Goal: Task Accomplishment & Management: Complete application form

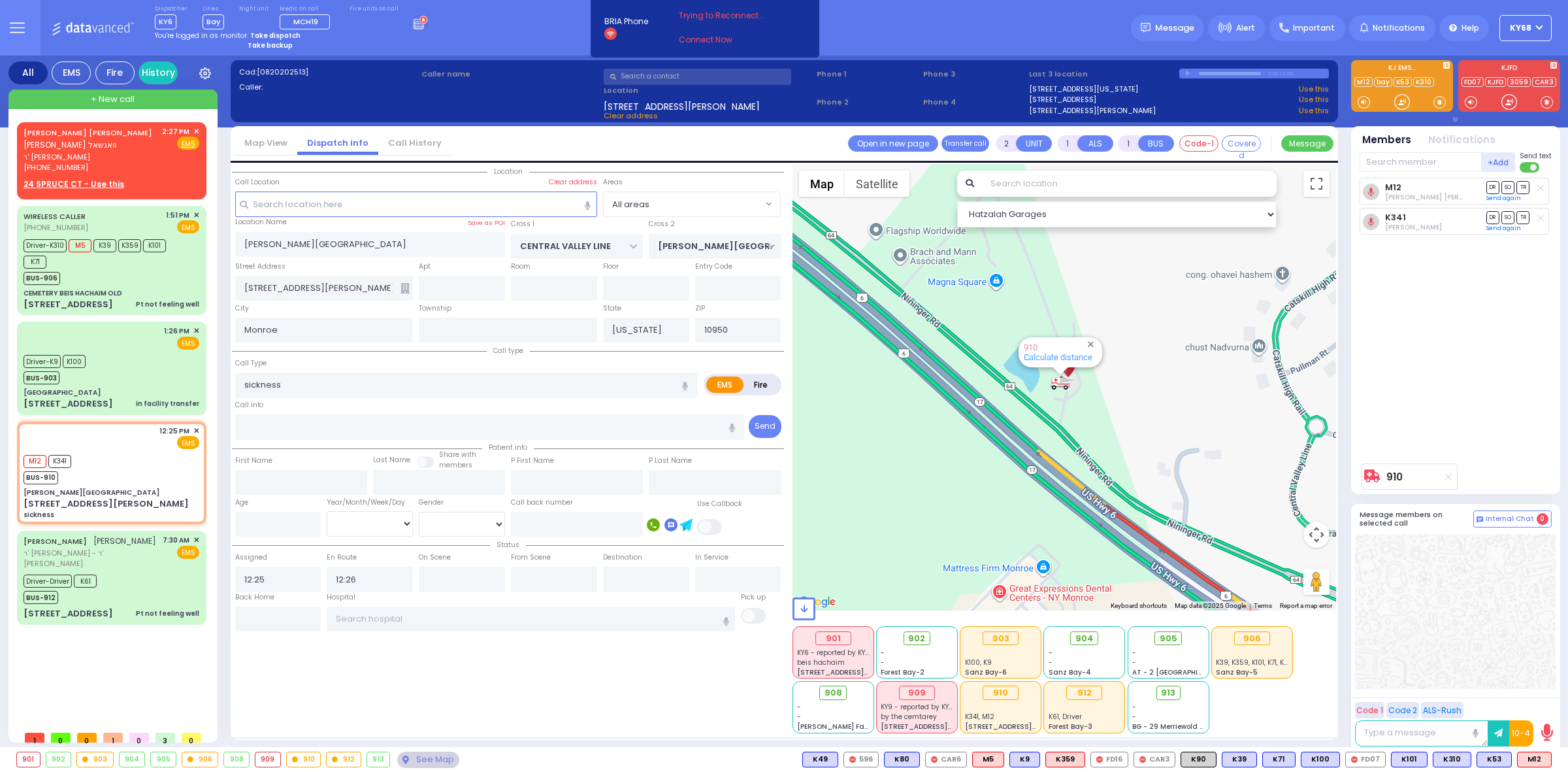
select select
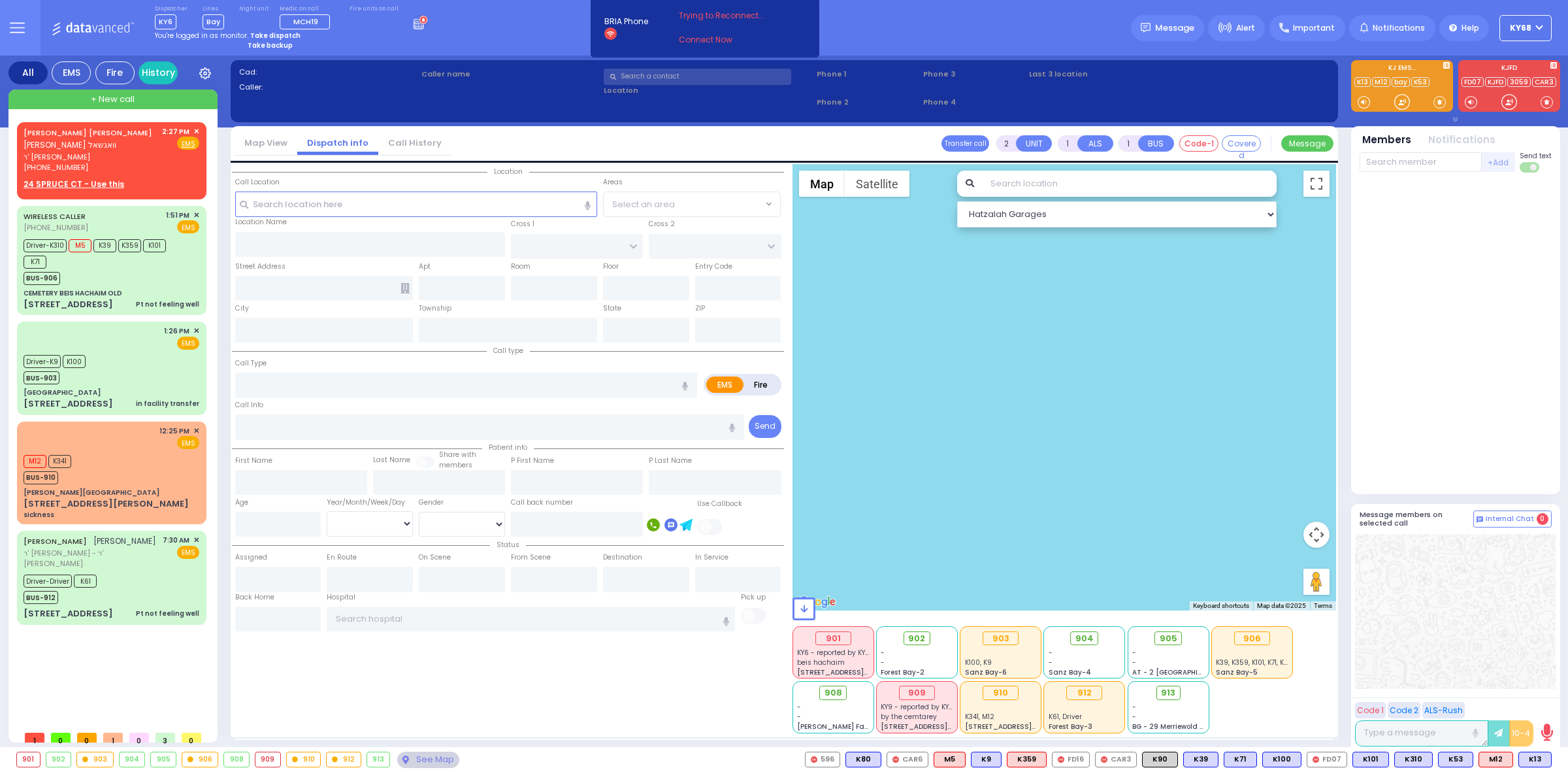
select select
radio input "true"
type input "JOEL ISRAEL M."
type input "AKER"
select select
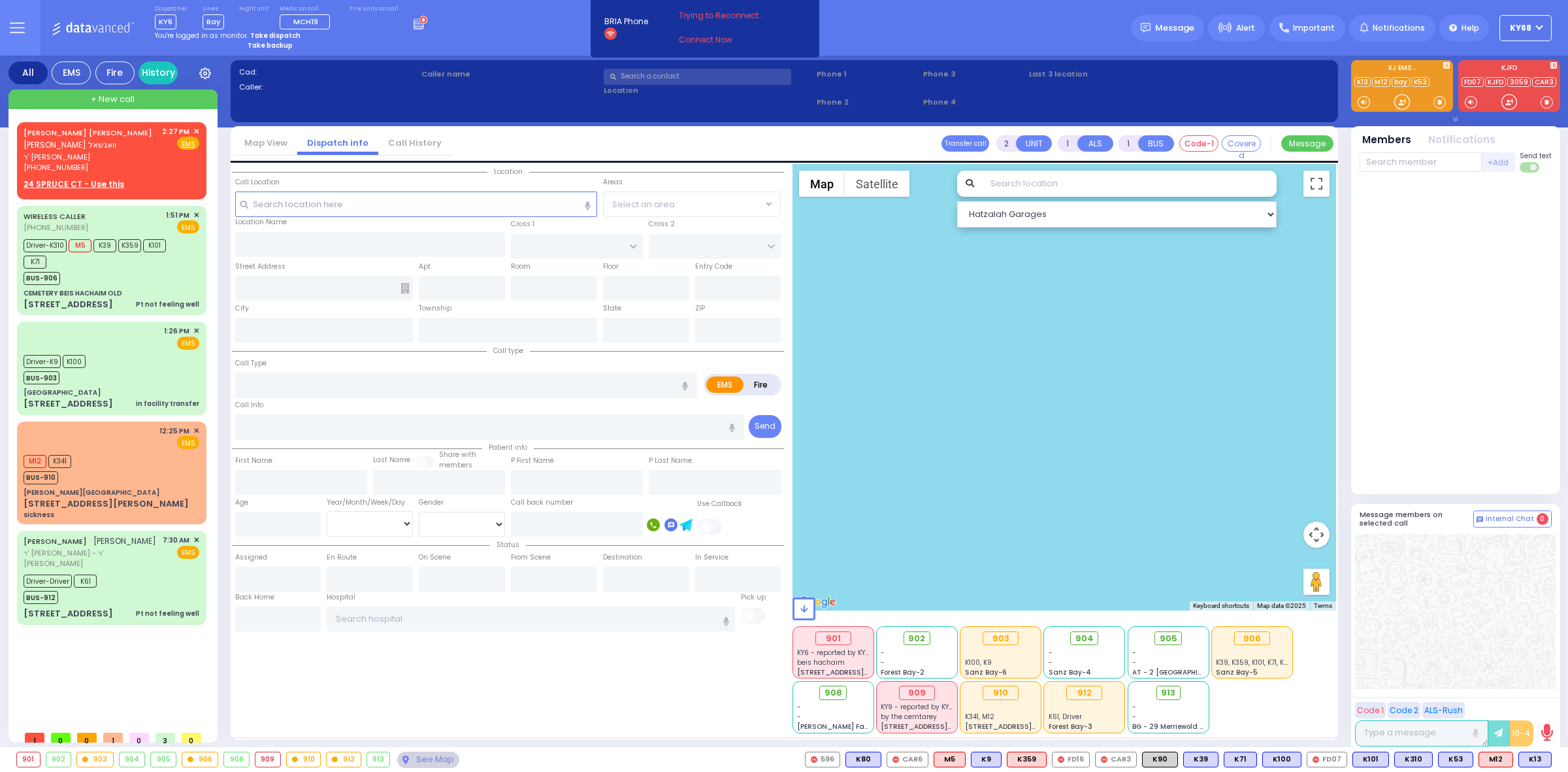
type input "14:51"
select select
radio input "true"
select select
select select "Hatzalah Garages"
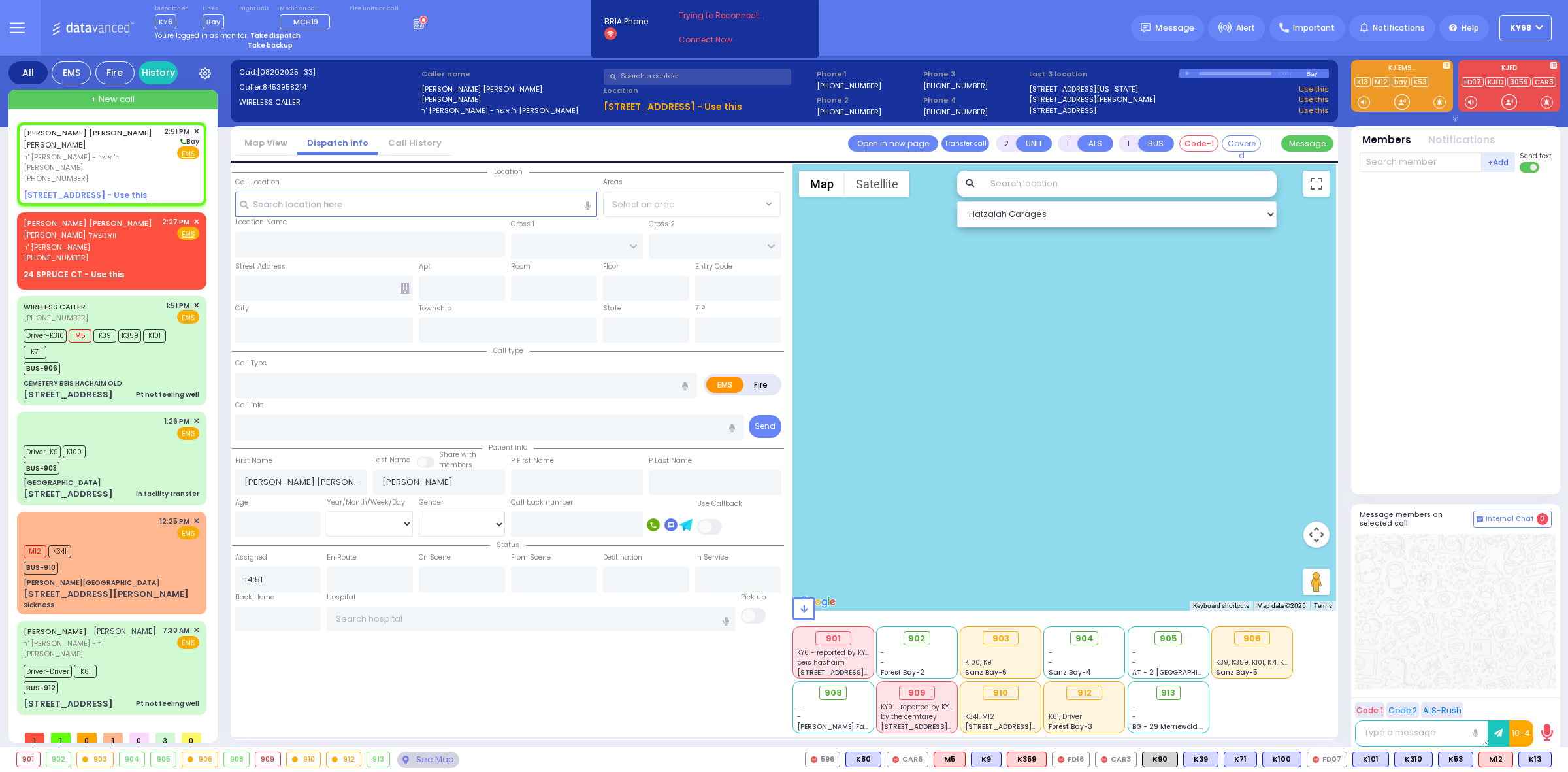
select select
radio input "true"
select select
radio input "true"
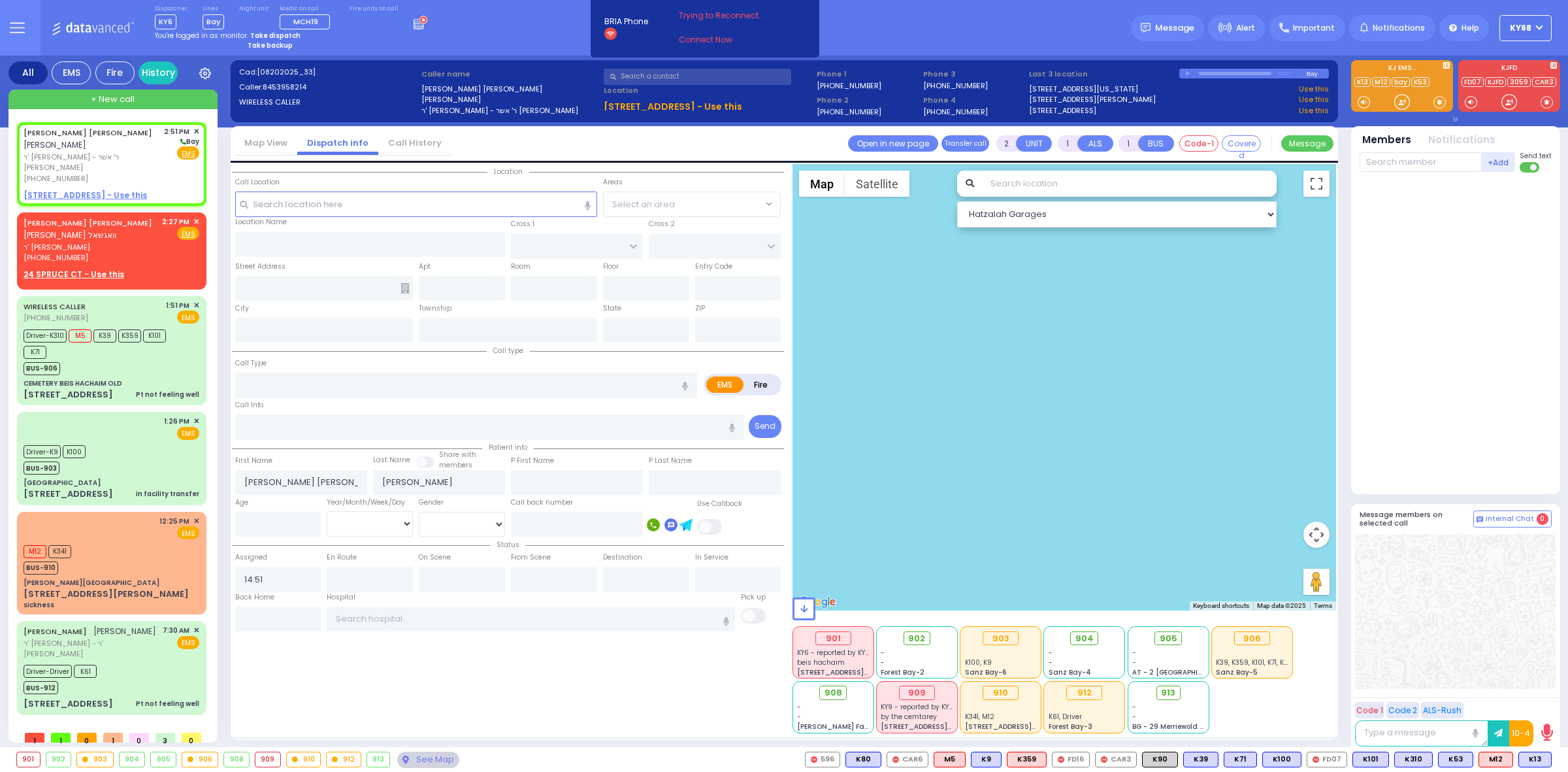
select select
type input "PROSPECT RD"
type input "WHITETAIL RUN RD"
type input "[STREET_ADDRESS]"
type input "Chester"
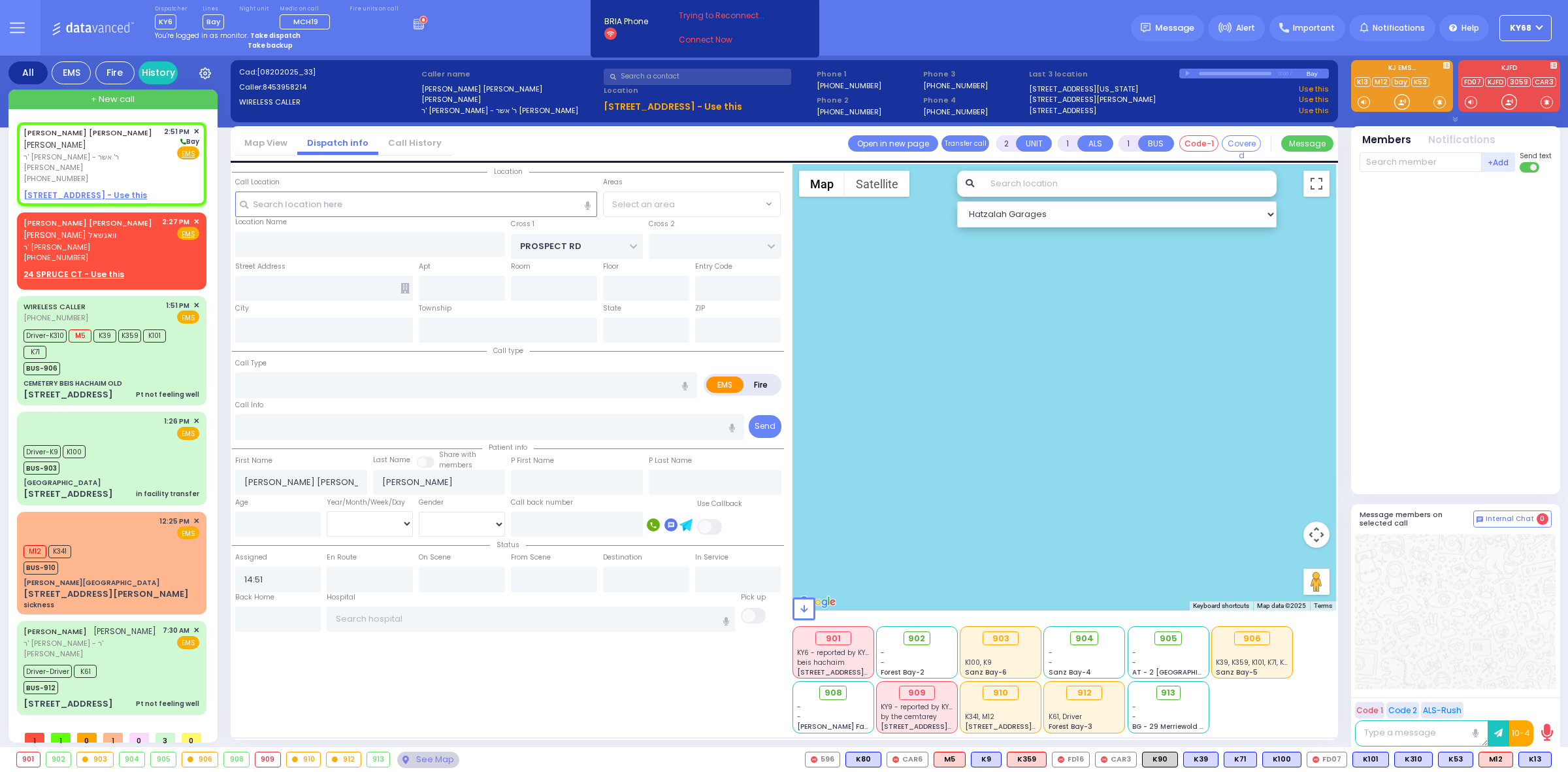
type input "[US_STATE]"
type input "10918"
radio input "true"
select select
select select "[GEOGRAPHIC_DATA]"
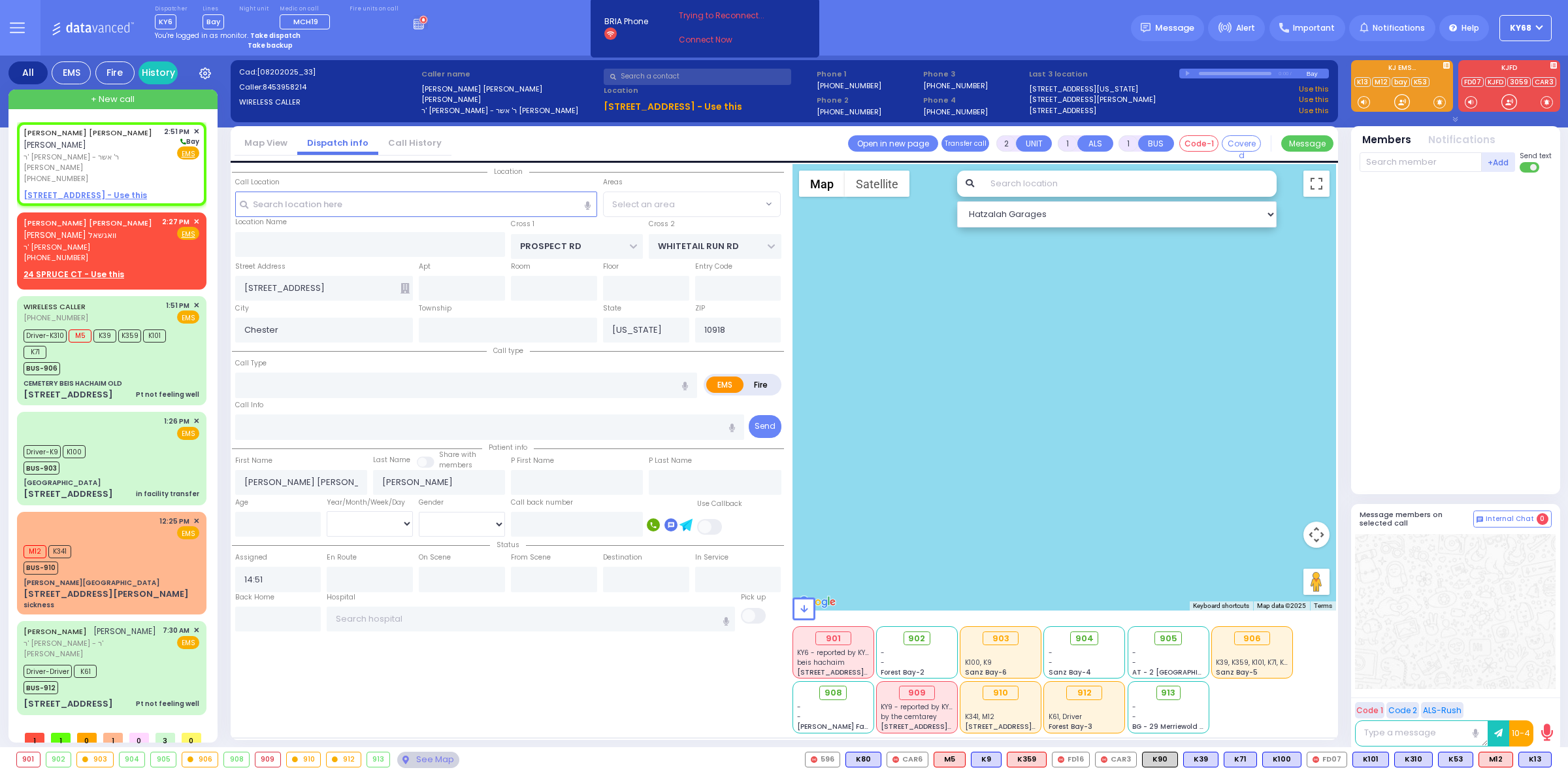
select select "Hatzalah Garages"
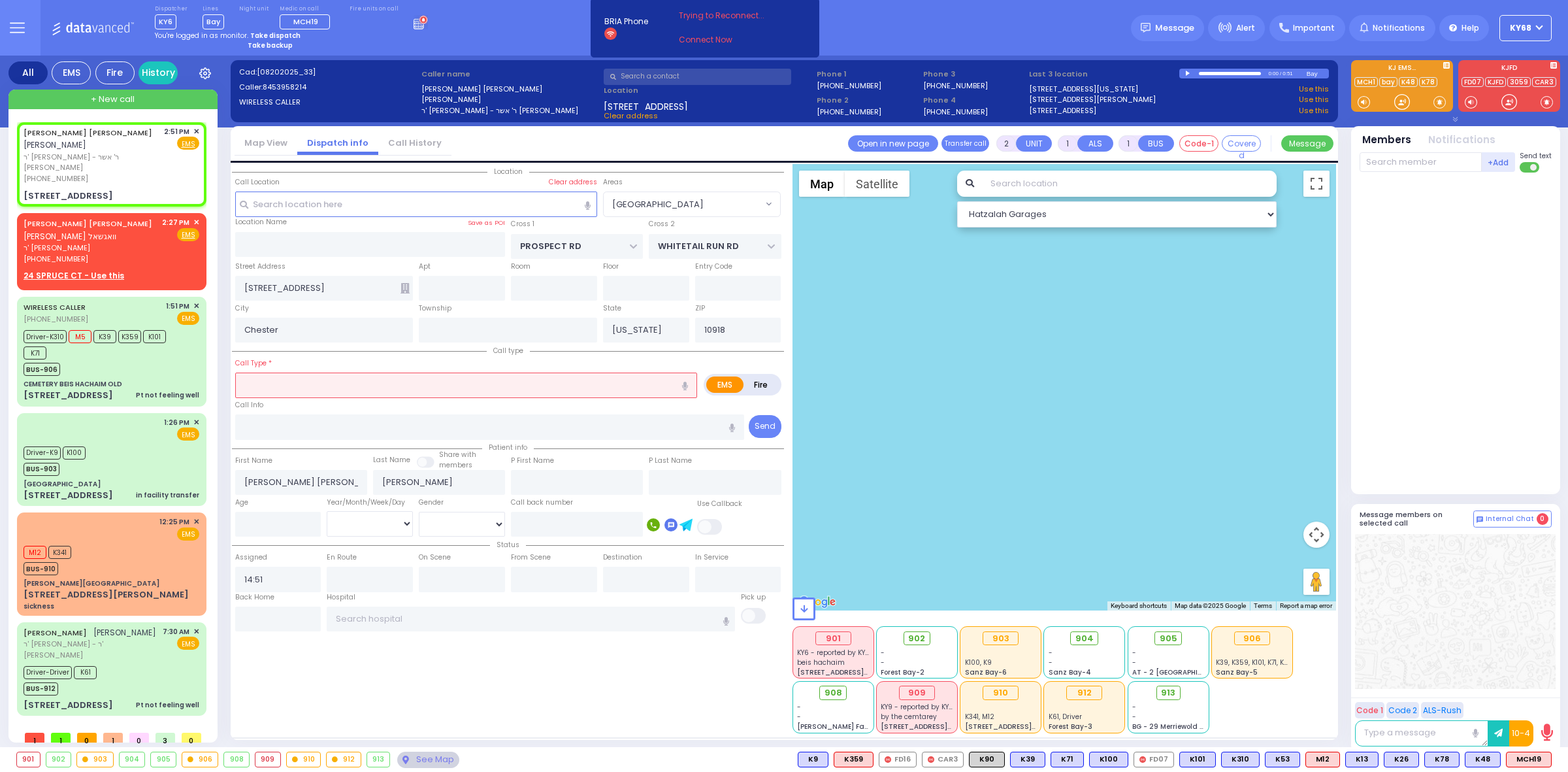
select select
radio input "true"
select select
type input "14:52"
radio input "true"
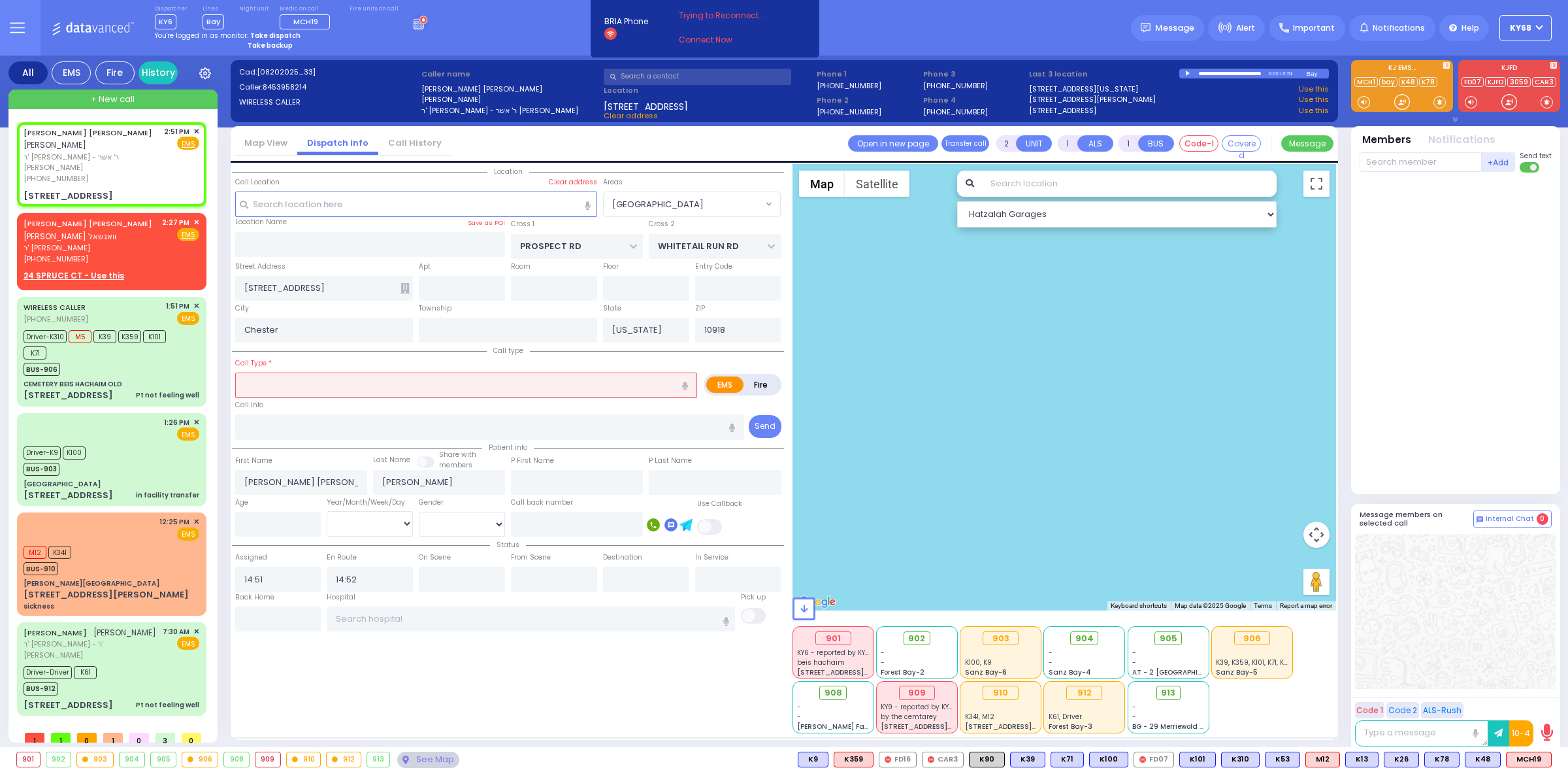
select select
radio input "true"
select select
radio input "true"
select select
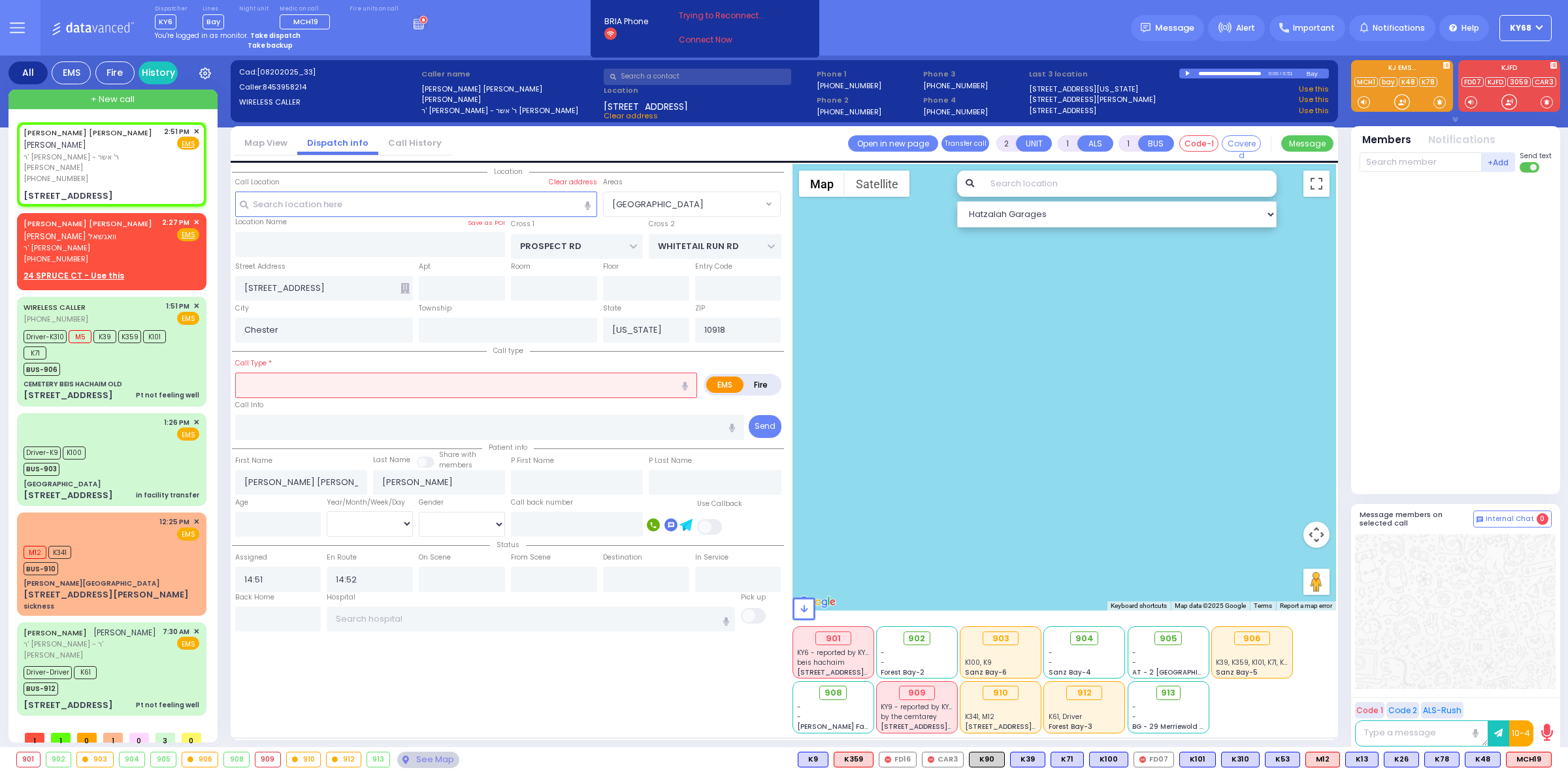
radio input "true"
select select
type input "seizure"
radio input "true"
select select
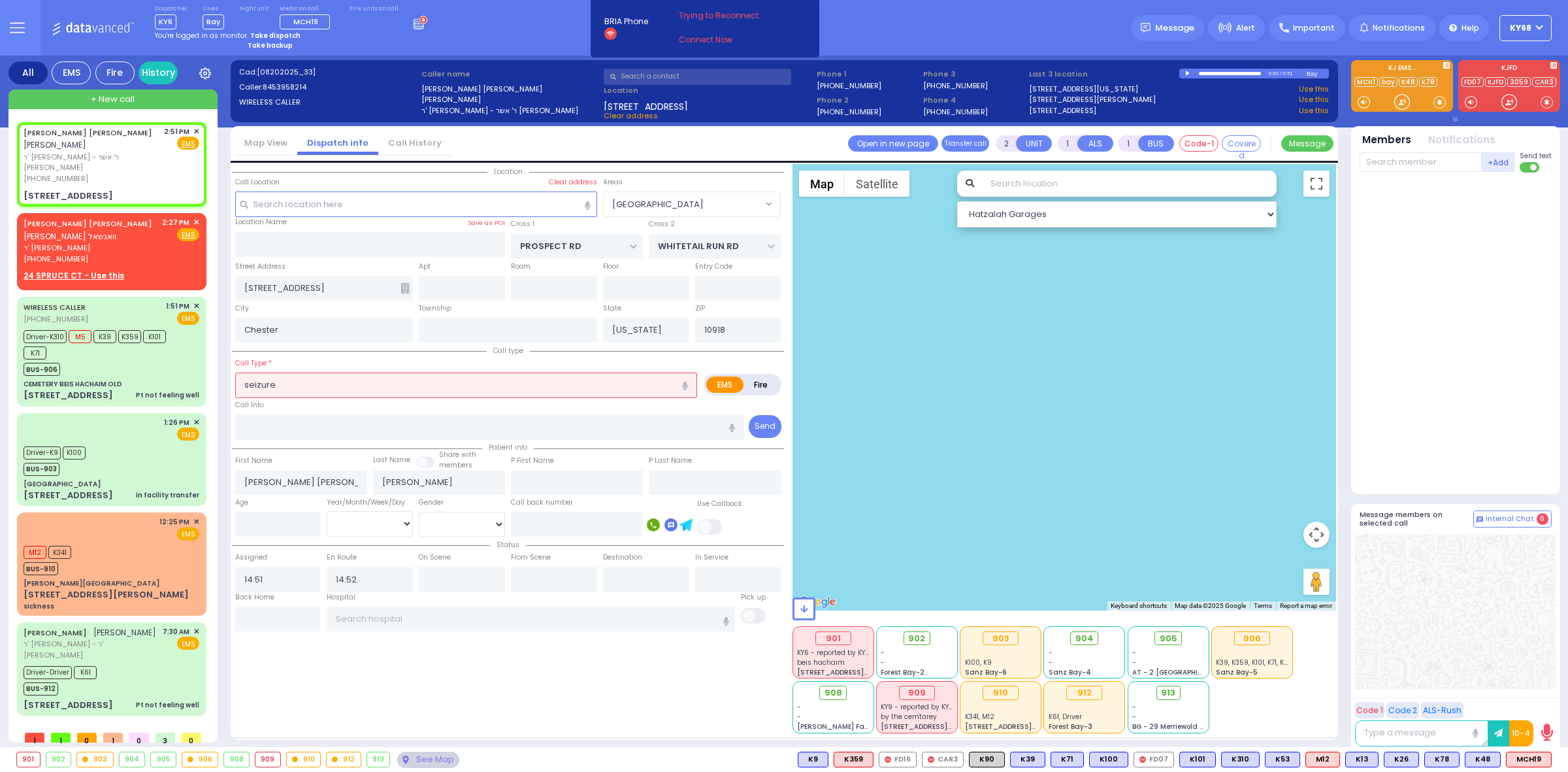
select select "[GEOGRAPHIC_DATA]"
select select "Hatzalah Garages"
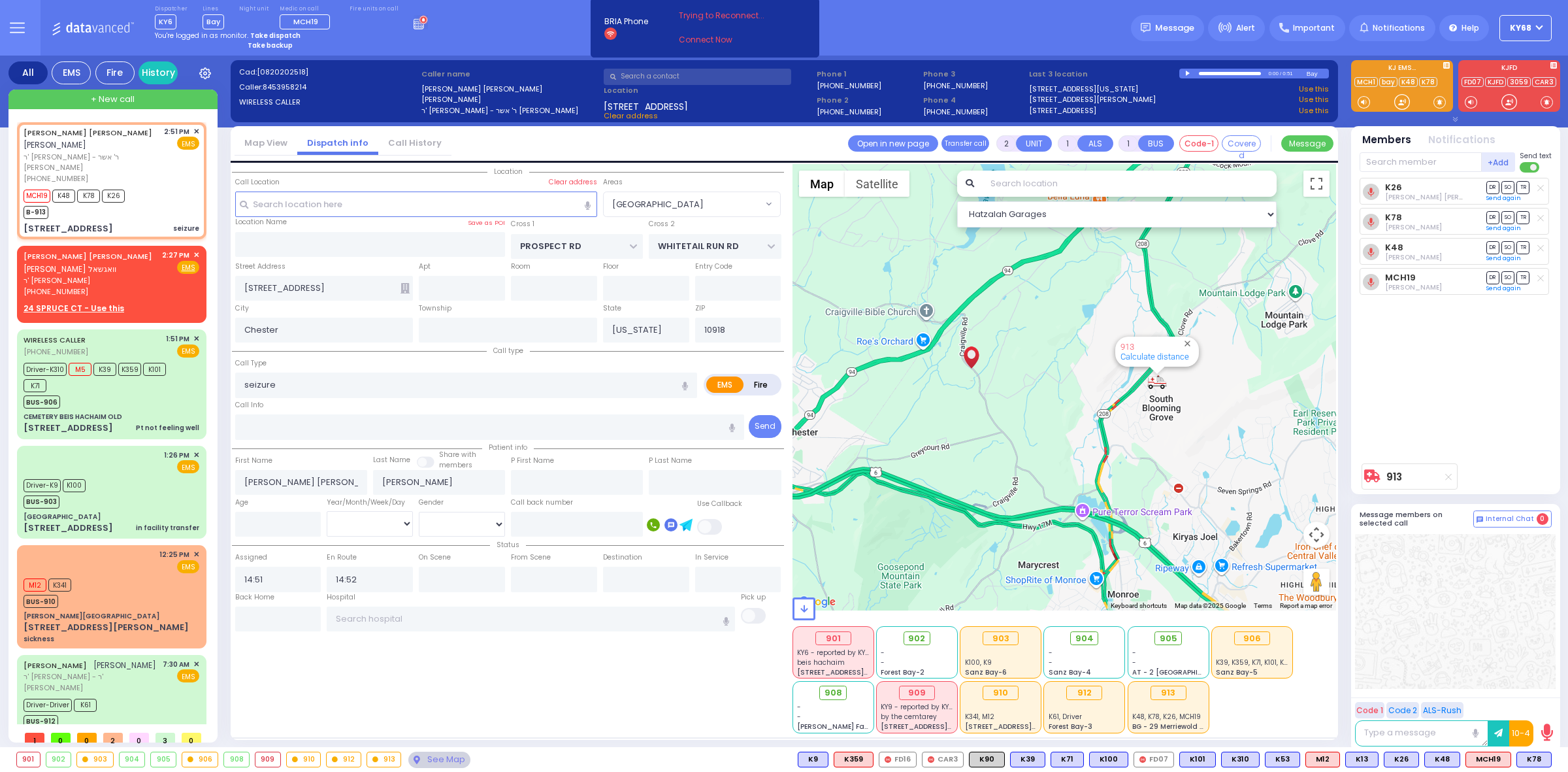
click at [998, 189] on input "text" at bounding box center [1129, 184] width 295 height 26
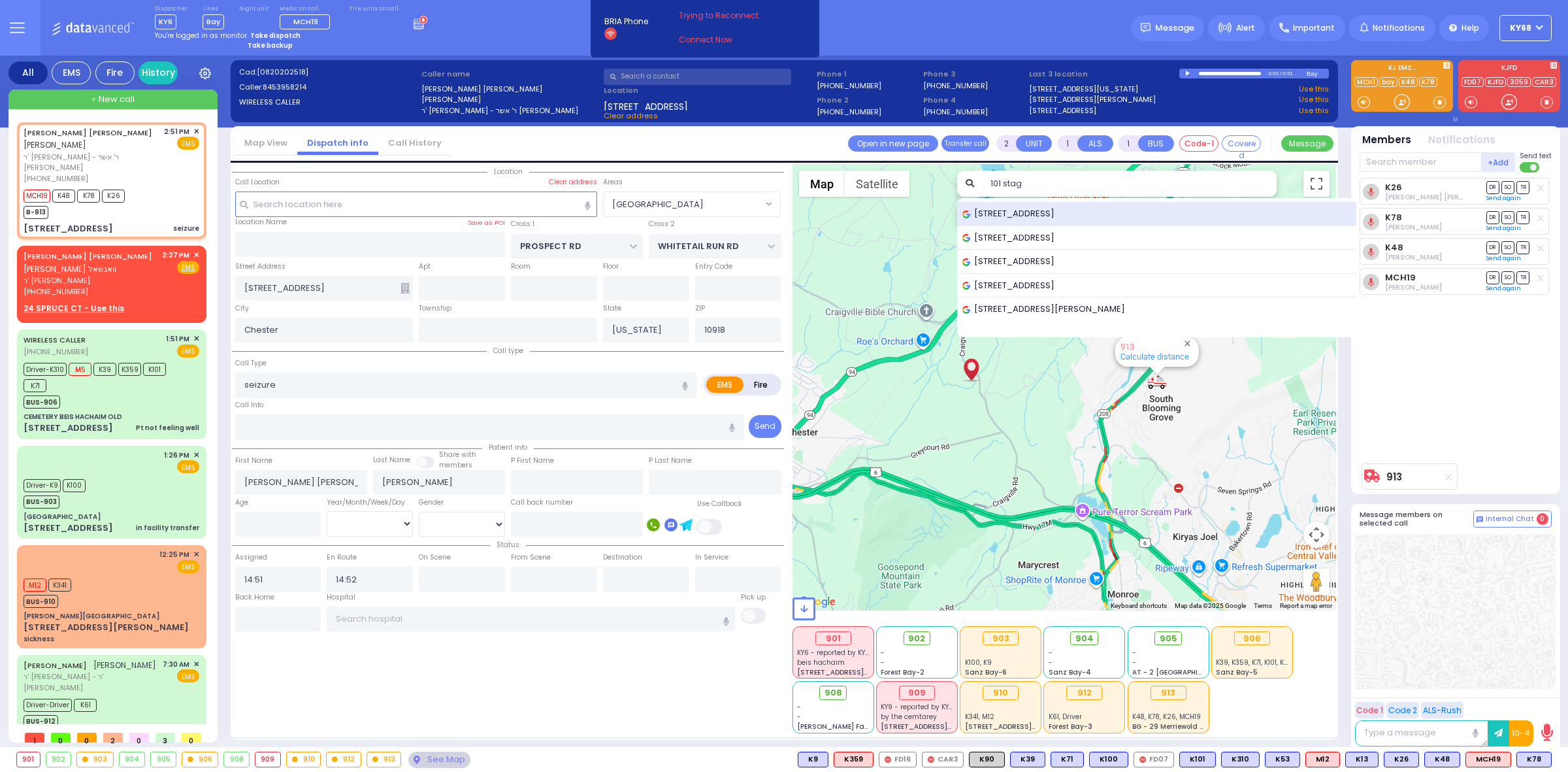
type input "101 stag"
click at [1050, 207] on span "[STREET_ADDRESS]" at bounding box center [1011, 213] width 97 height 13
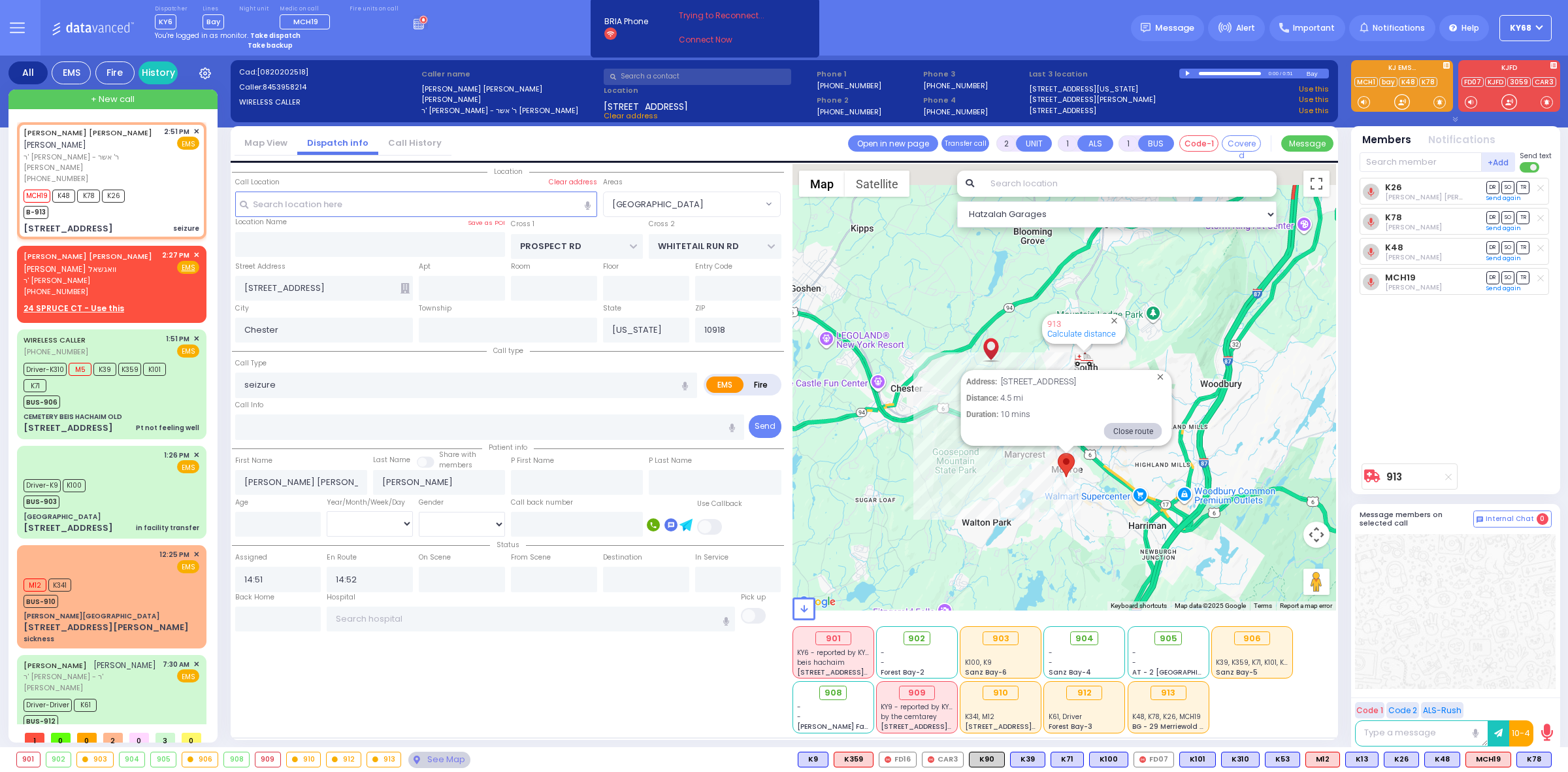
drag, startPoint x: 897, startPoint y: 365, endPoint x: 932, endPoint y: 496, distance: 135.6
click at [932, 496] on div "913 Calculate distance Address: 101 Stage Road, Monroe, NY, USA Distance: 4.5 m…" at bounding box center [1065, 387] width 544 height 446
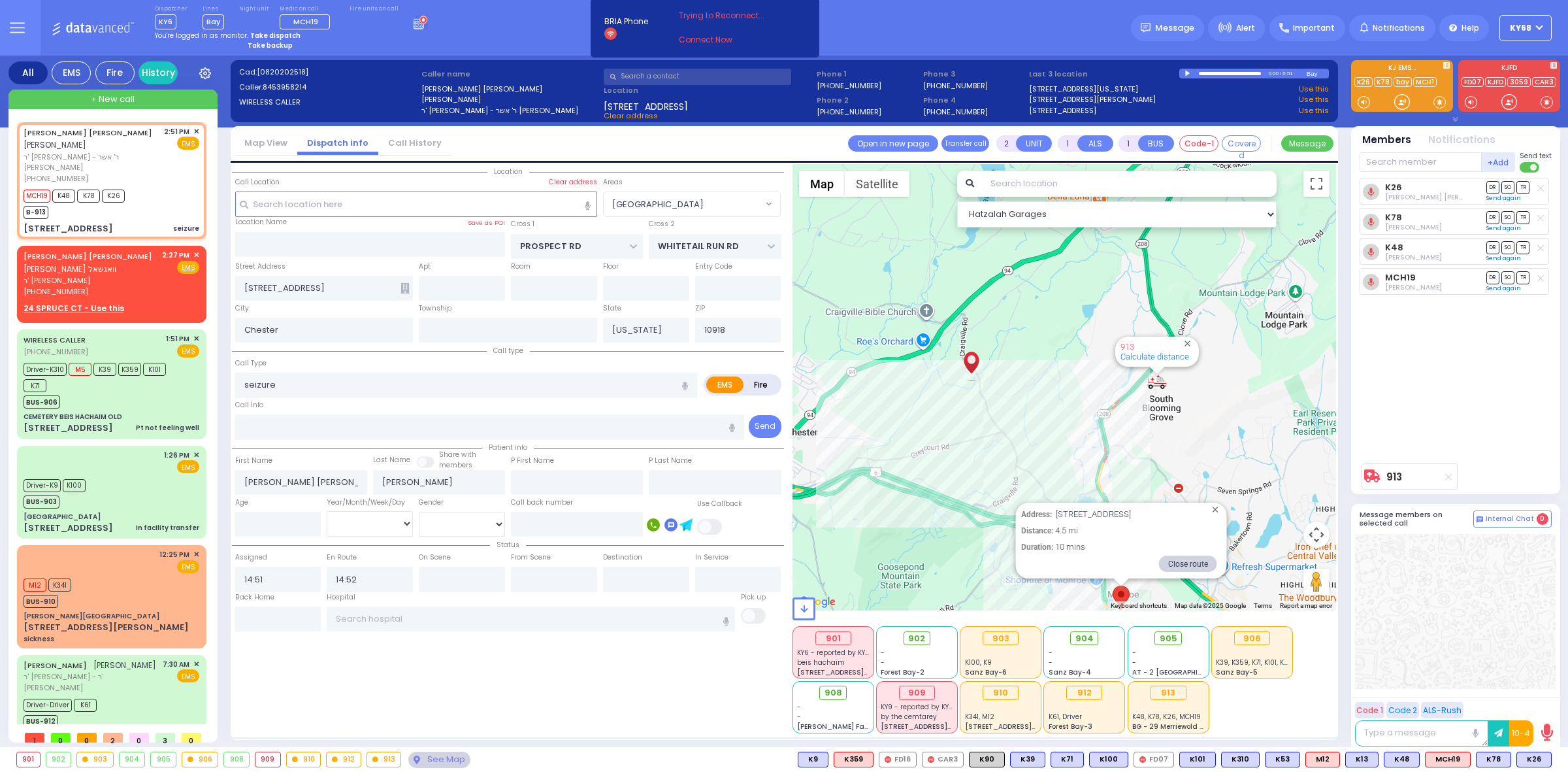
click at [1186, 71] on div at bounding box center [1189, 73] width 7 height 6
click at [1416, 310] on div "K26 Yakov Hirsch Friedrich DR SO TR Send again" at bounding box center [1457, 317] width 195 height 279
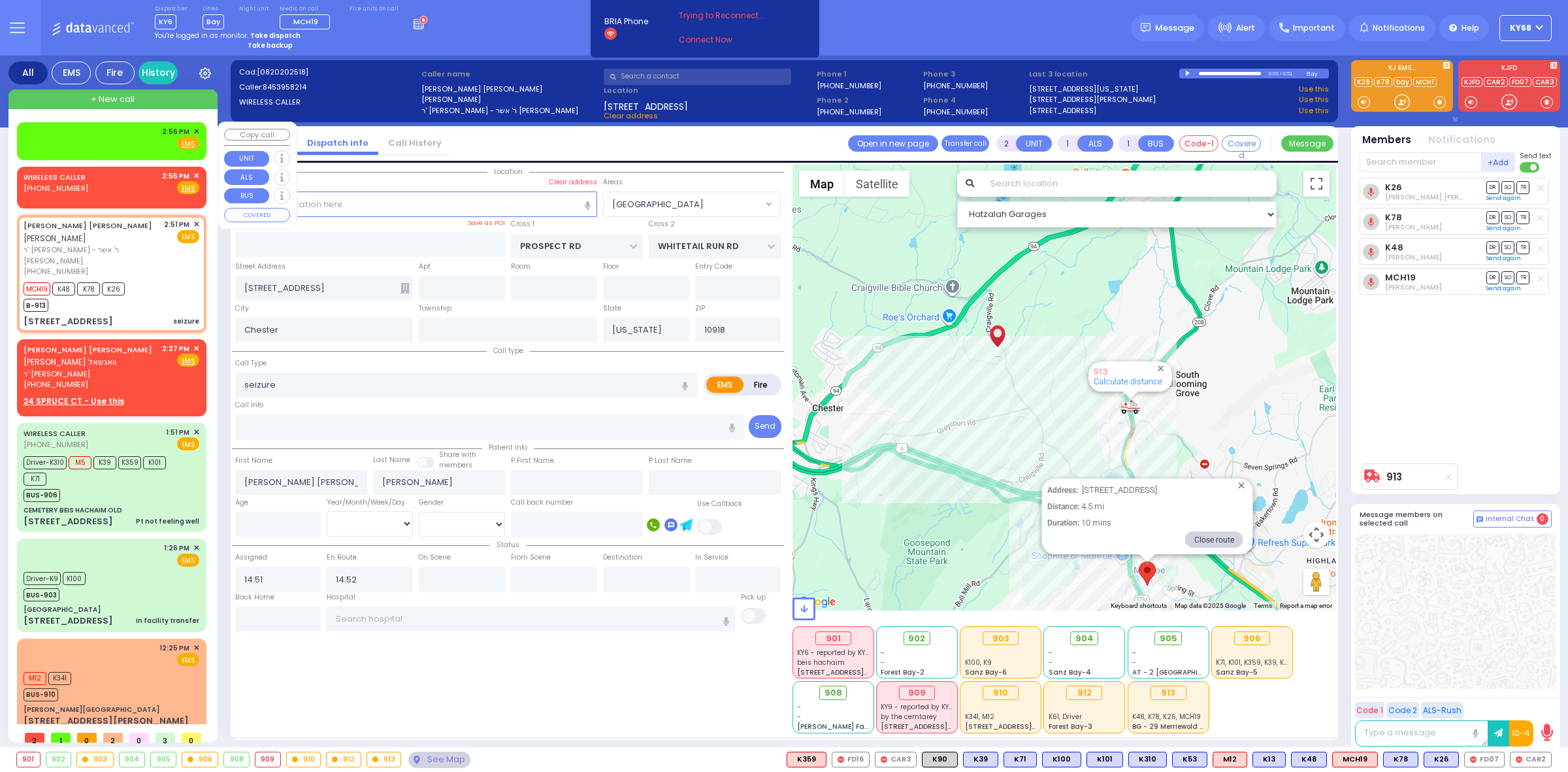
click at [93, 132] on div "2:56 PM ✕ Fire EMS" at bounding box center [111, 138] width 176 height 24
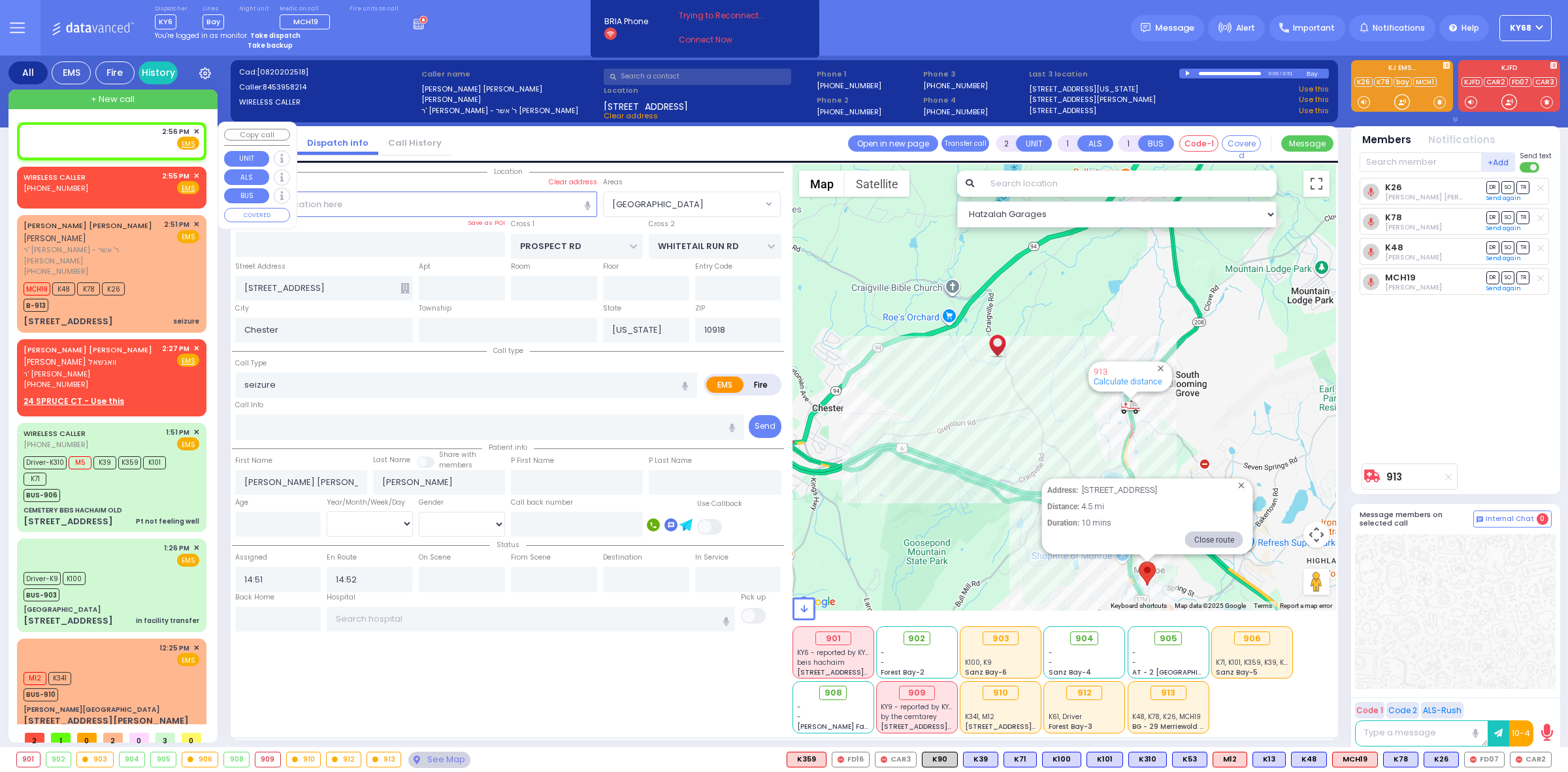
select select
radio input "true"
select select
type input "14:56"
select select "Hatzalah Garages"
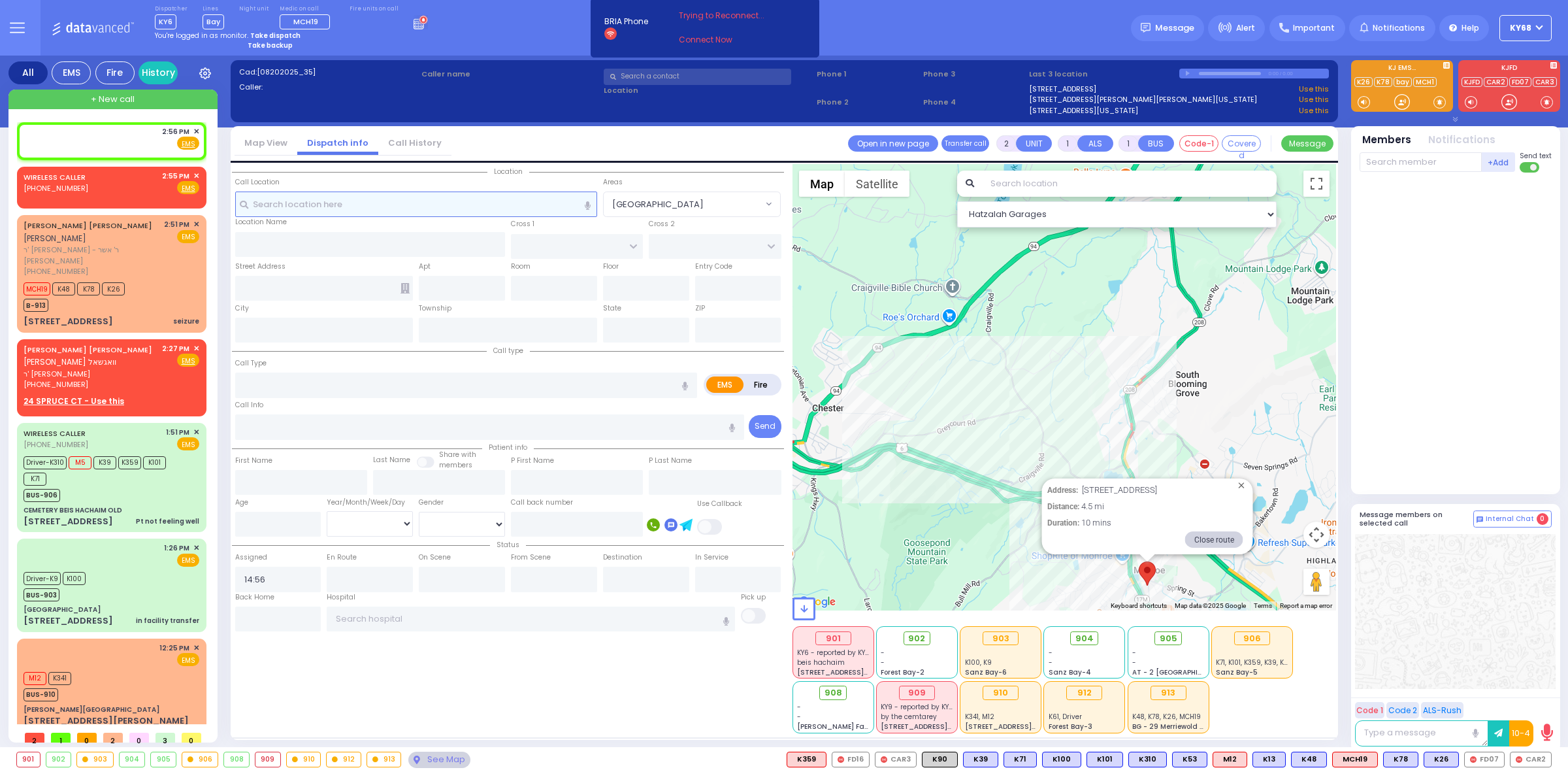
click at [367, 200] on input "text" at bounding box center [416, 204] width 362 height 25
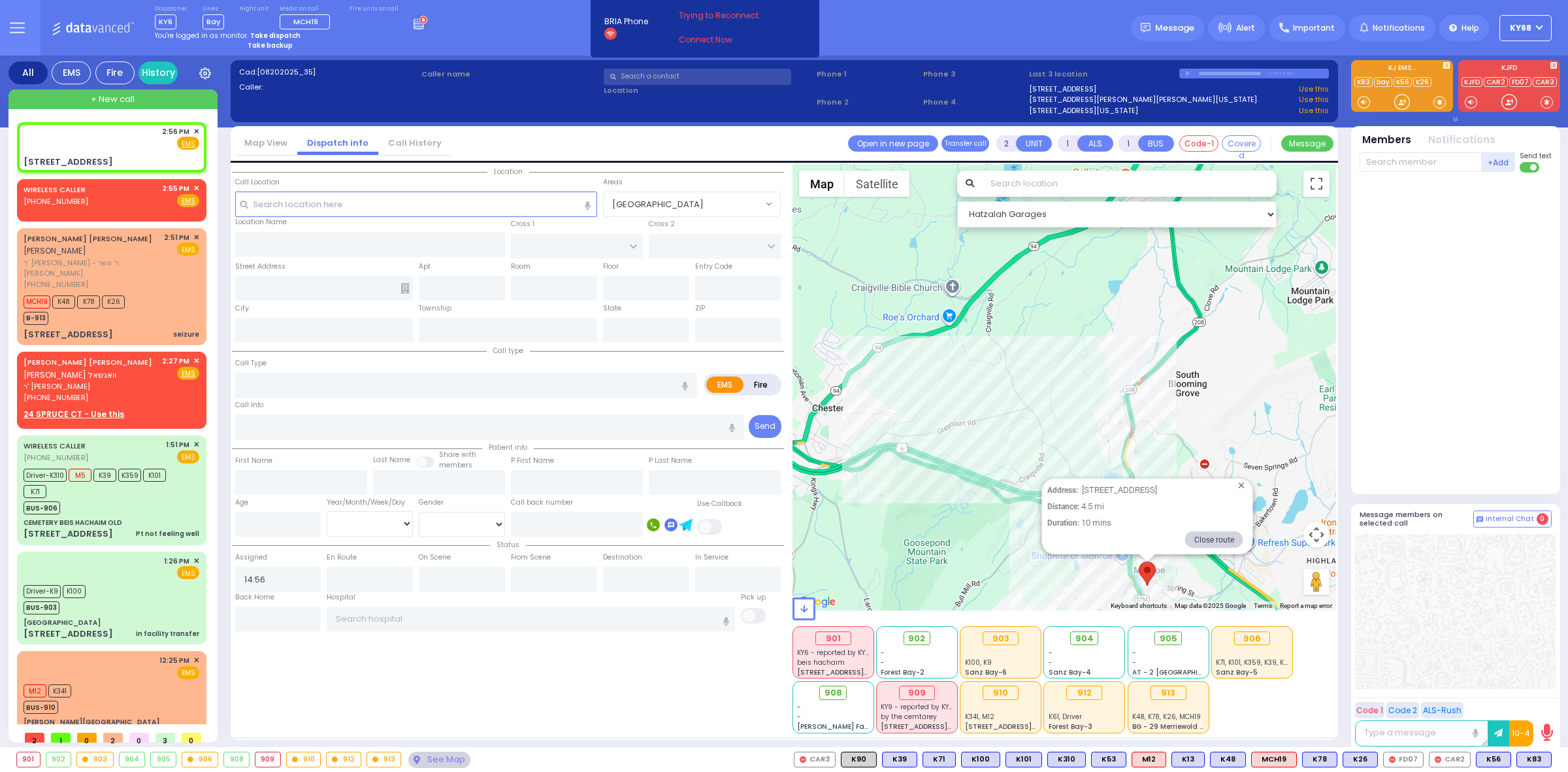
select select
radio input "true"
select select
select select "Hatzalah Garages"
type input "1ST AVE"
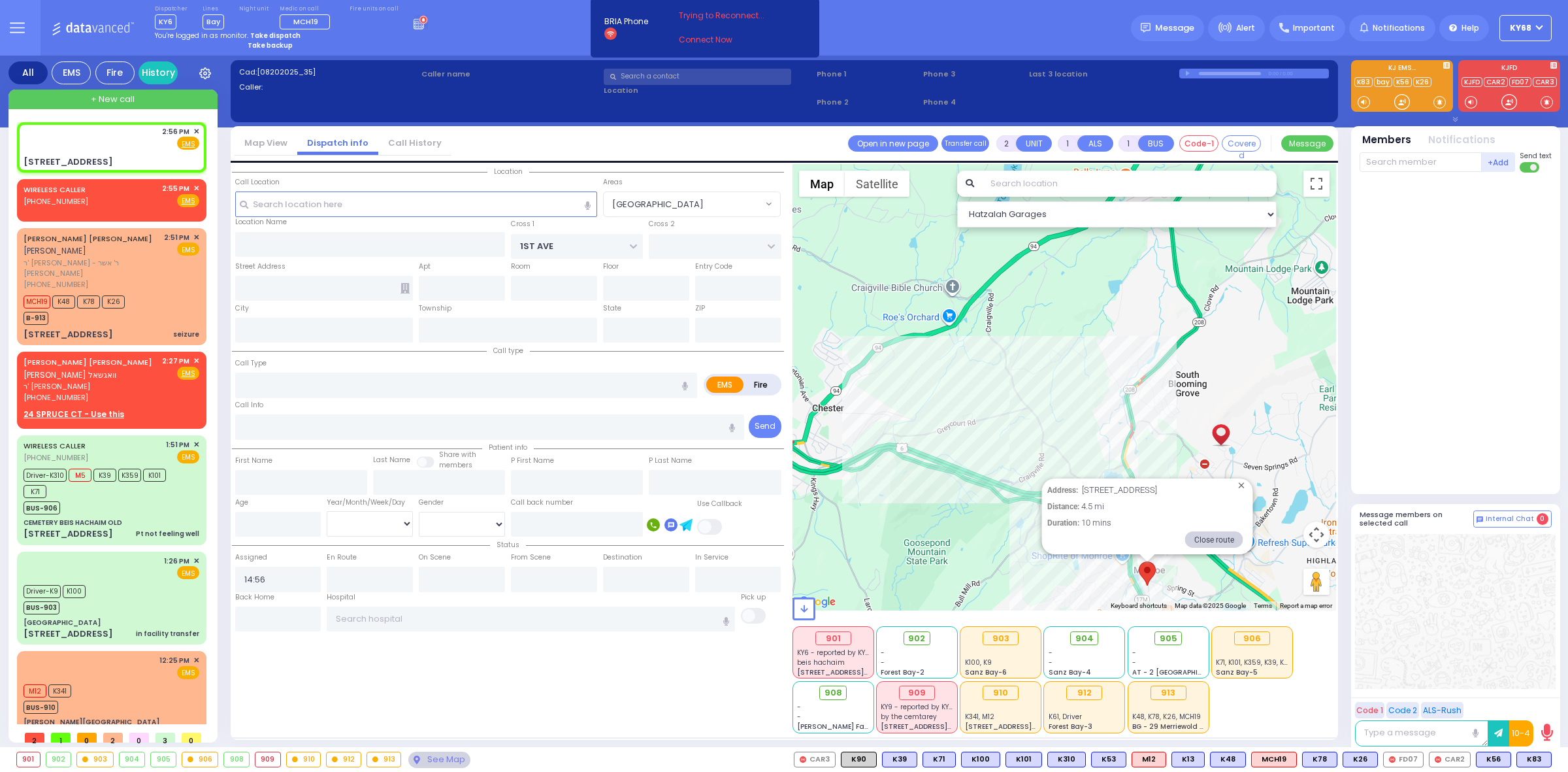
type input "4TH ST"
type input "[STREET_ADDRESS]"
type input "Monroe"
type input "[US_STATE]"
type input "10950"
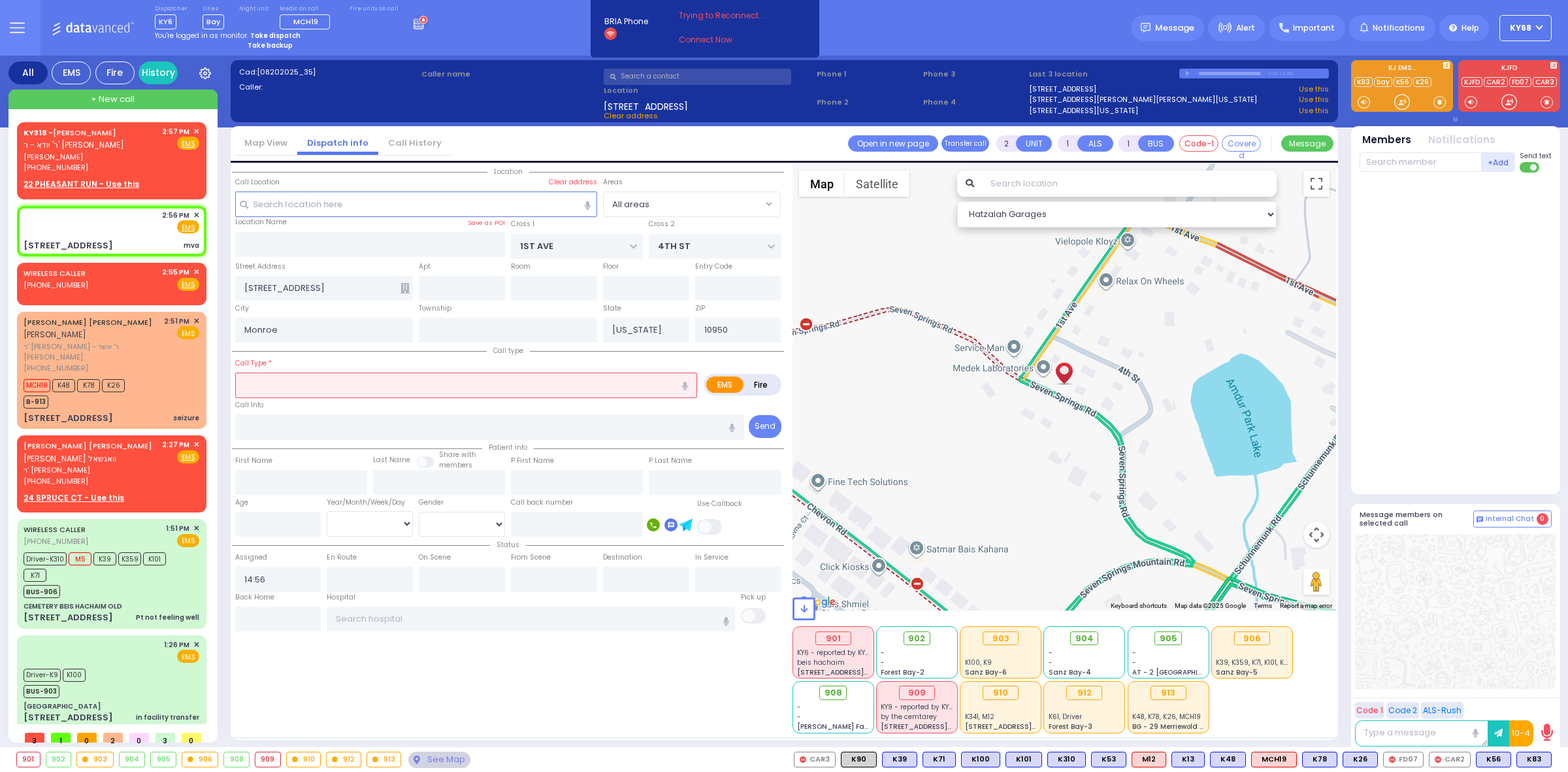
select select
type input "mva"
radio input "true"
select select
select select "Hatzalah Garages"
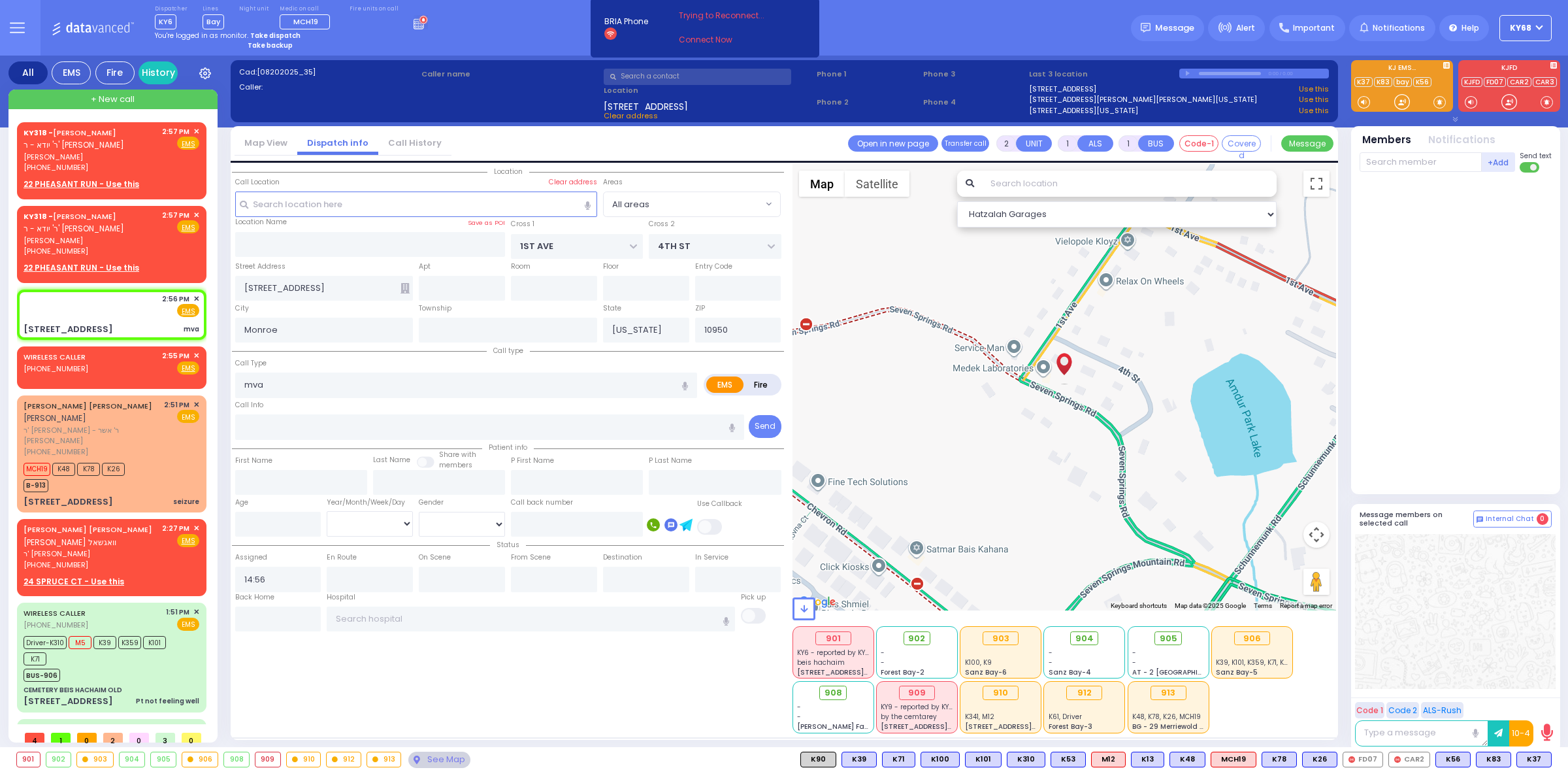
click at [275, 44] on strong "Take backup" at bounding box center [270, 46] width 45 height 10
select select "12"
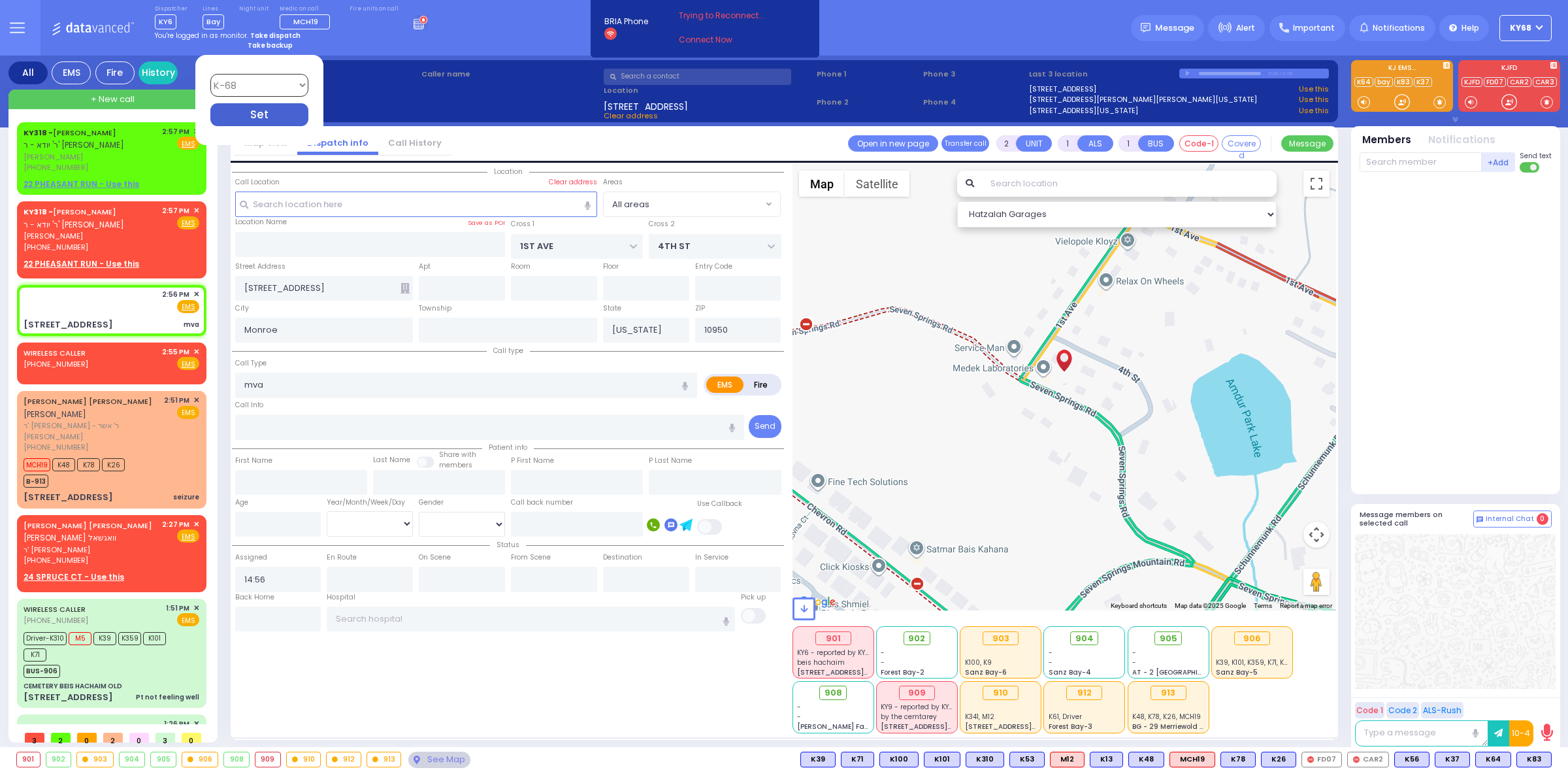
select select
radio input "true"
select select
select select "Hatzalah Garages"
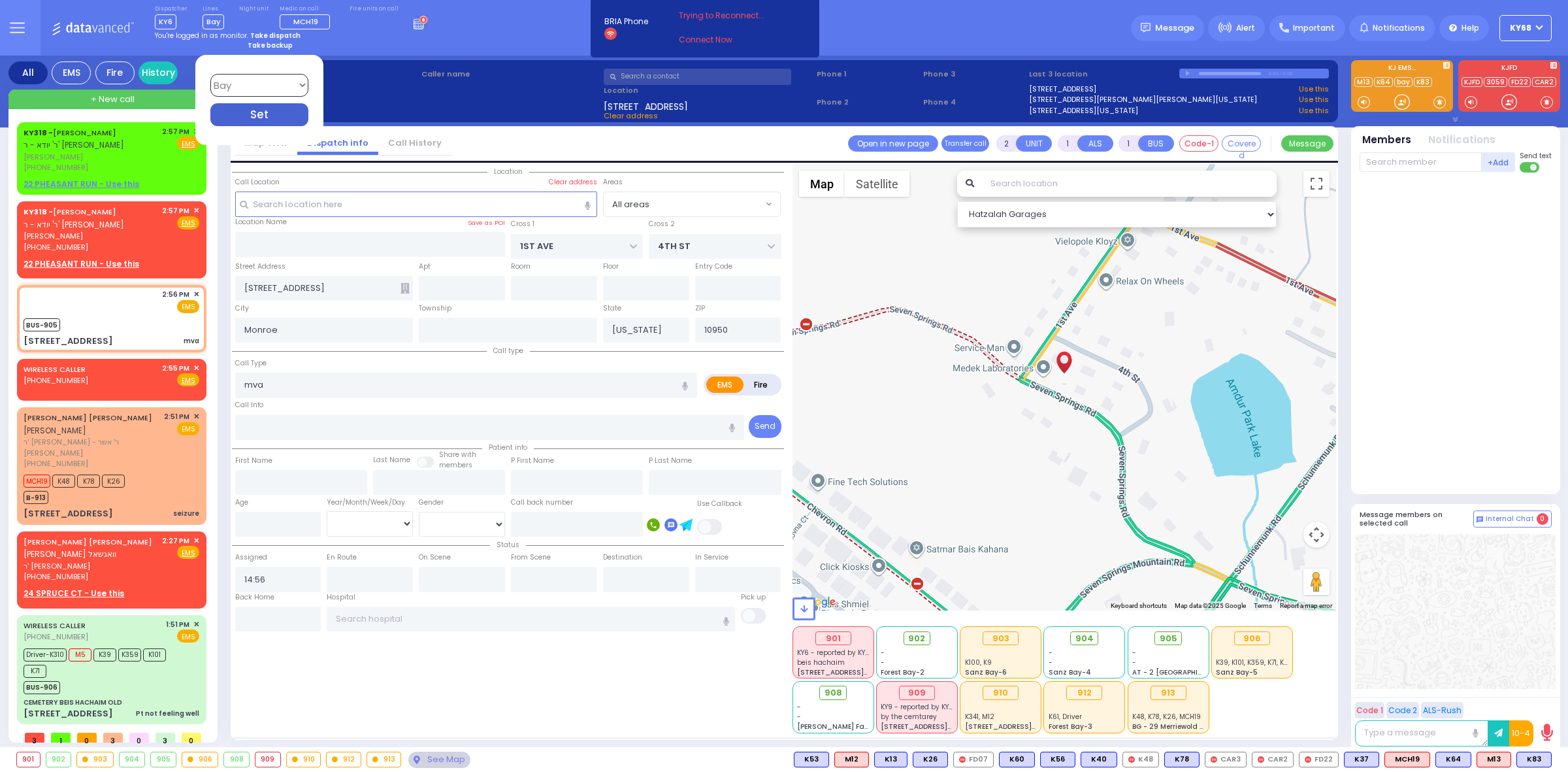
select select
radio input "true"
select select
type input "15:02"
select select "Hatzalah Garages"
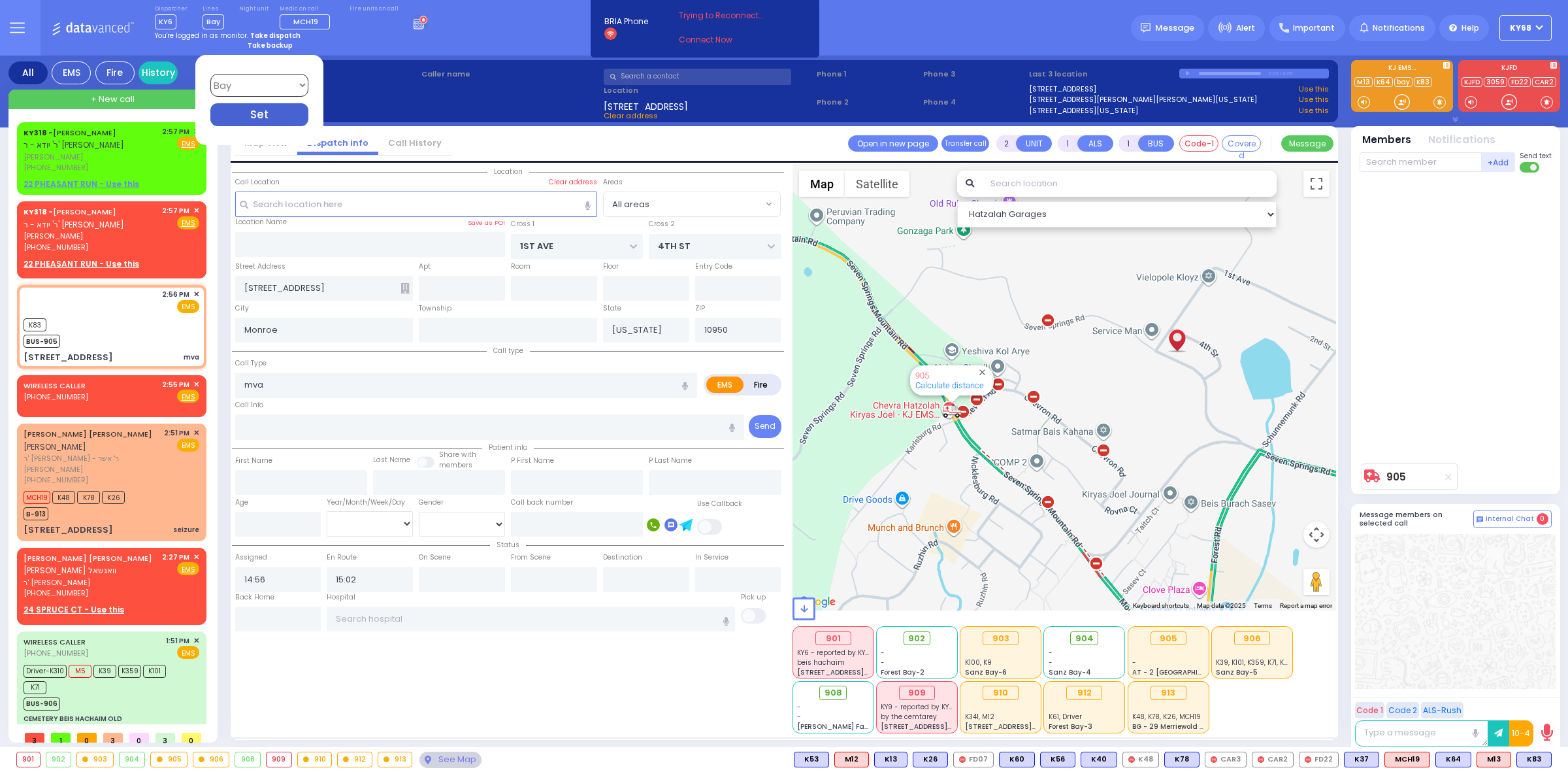
select select
radio input "true"
select select
select select "Hatzalah Garages"
select select
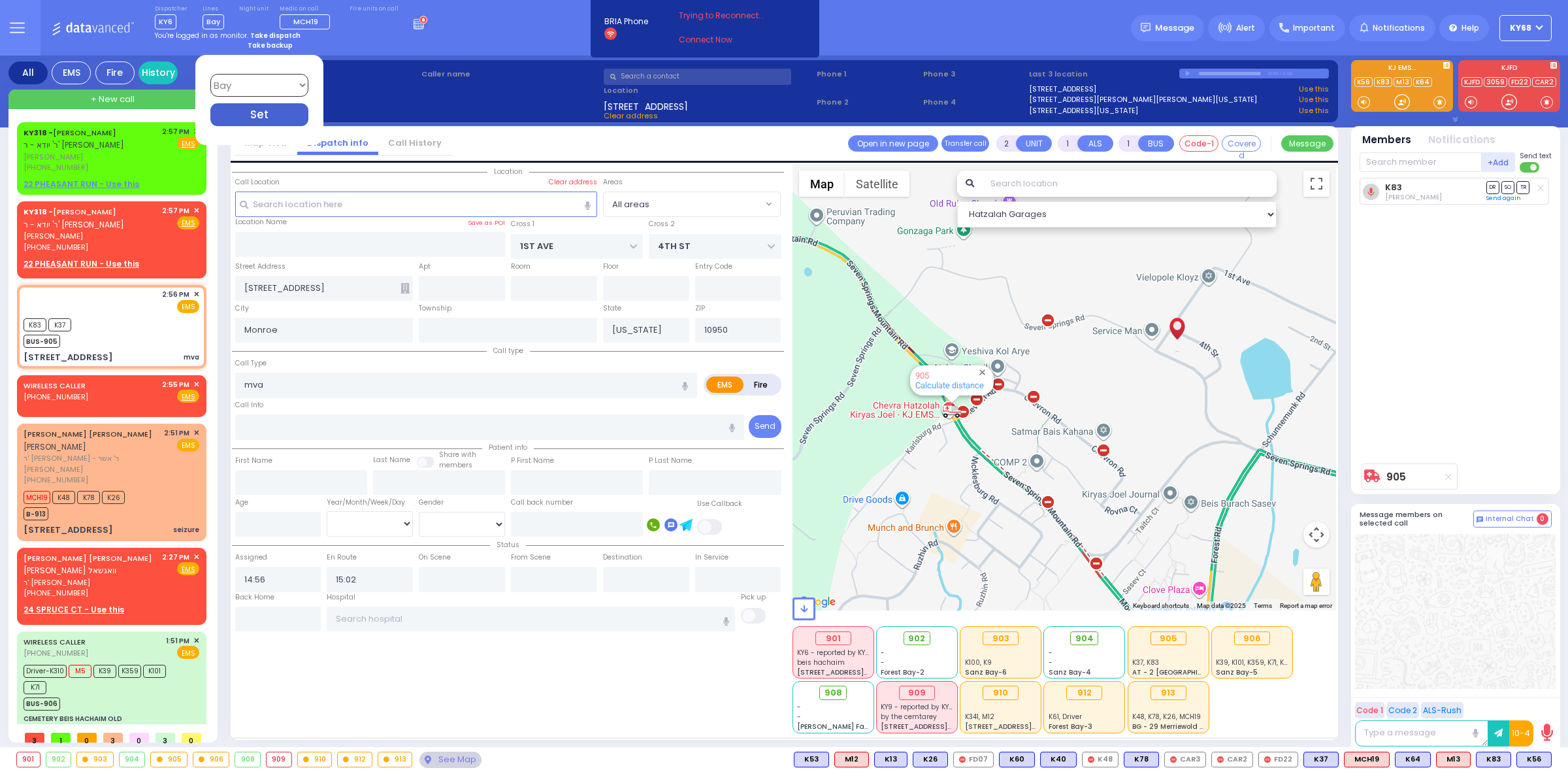
radio input "true"
select select
select select "Hatzalah Garages"
select select
radio input "true"
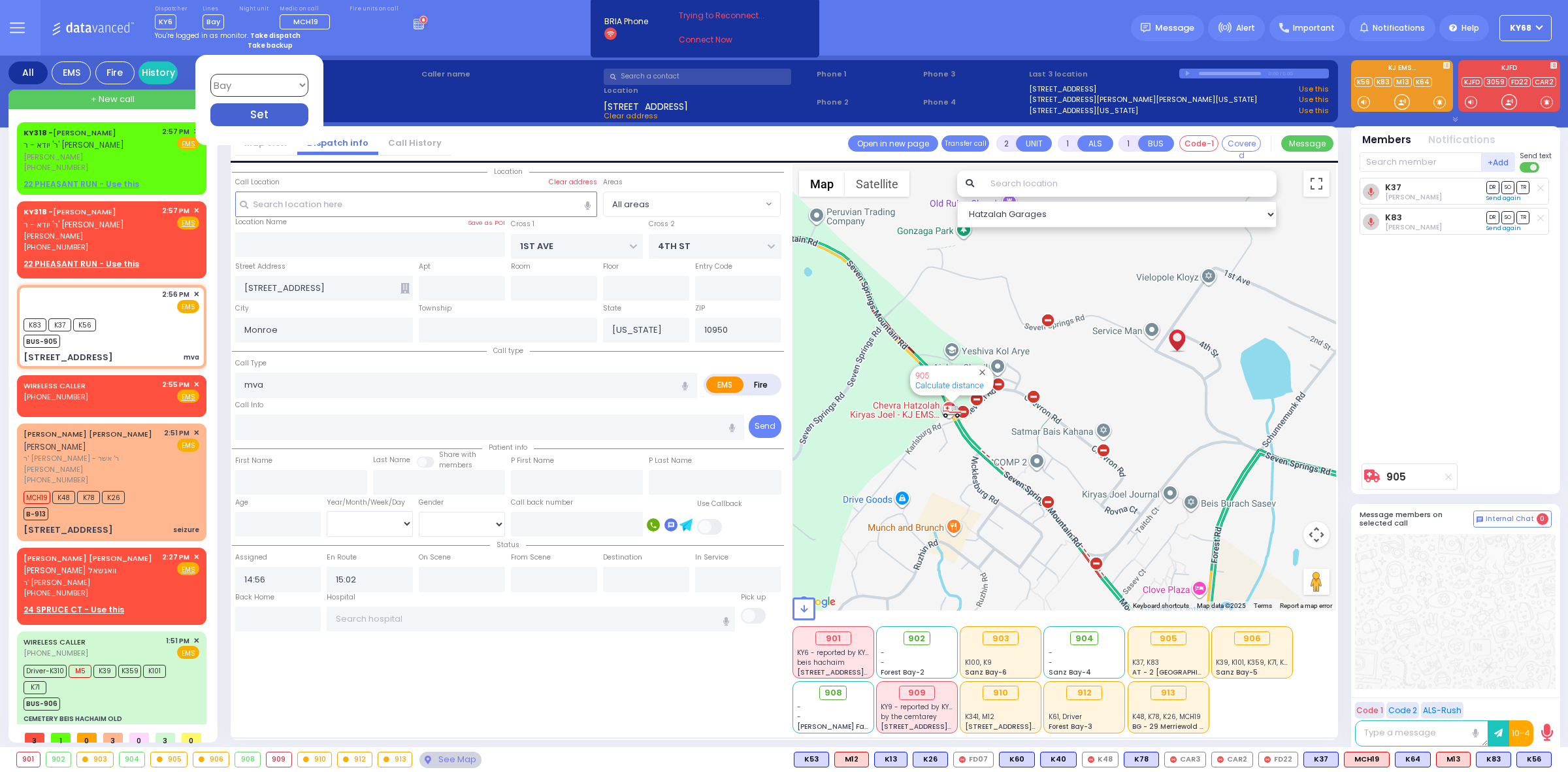
select select
select select "Hatzalah Garages"
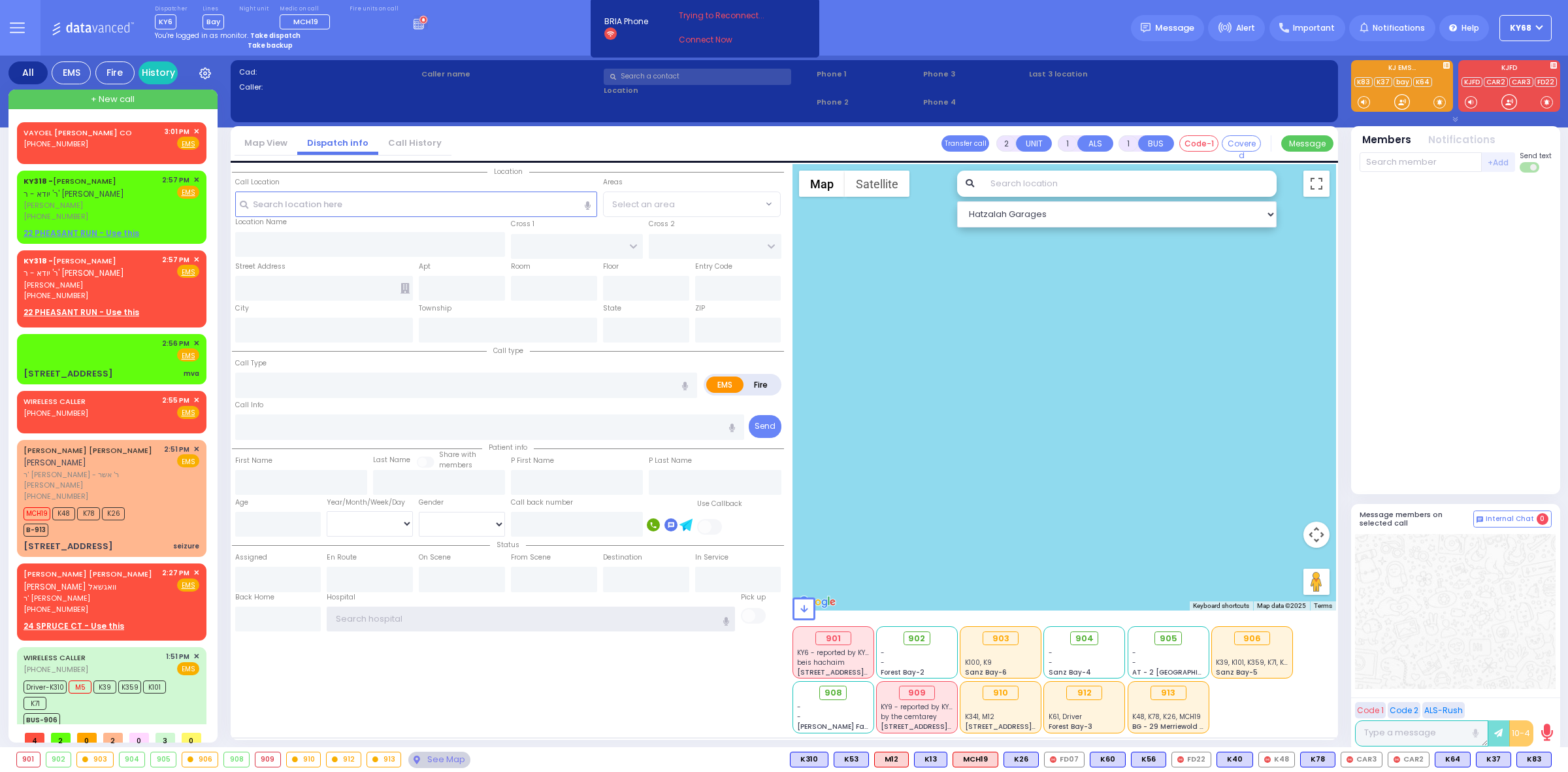
type input "ky68"
click at [278, 47] on strong "Take backup" at bounding box center [270, 46] width 45 height 10
select select "12"
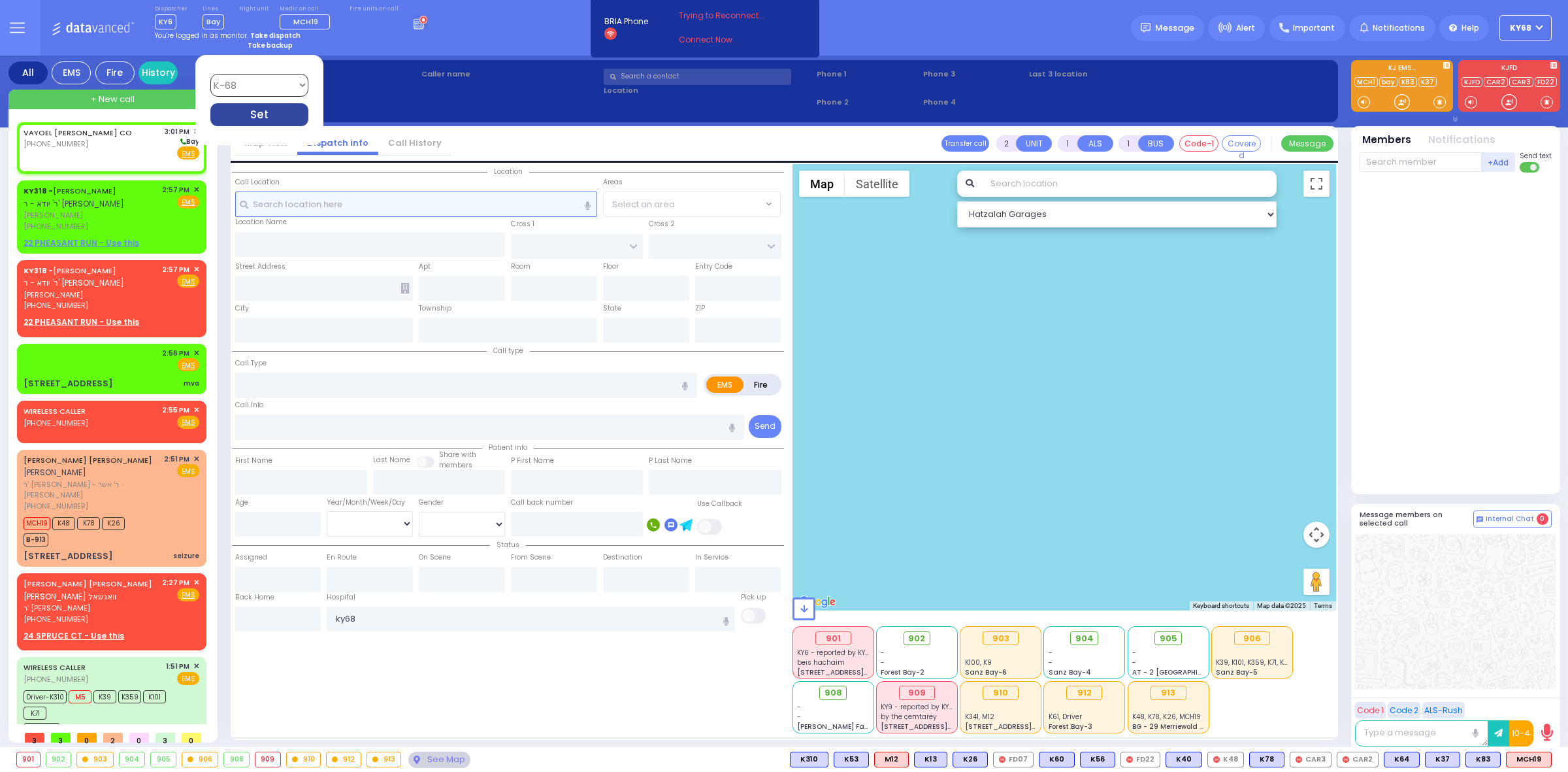
select select
radio input "true"
select select
type input "15:01"
select select "Hatzalah Garages"
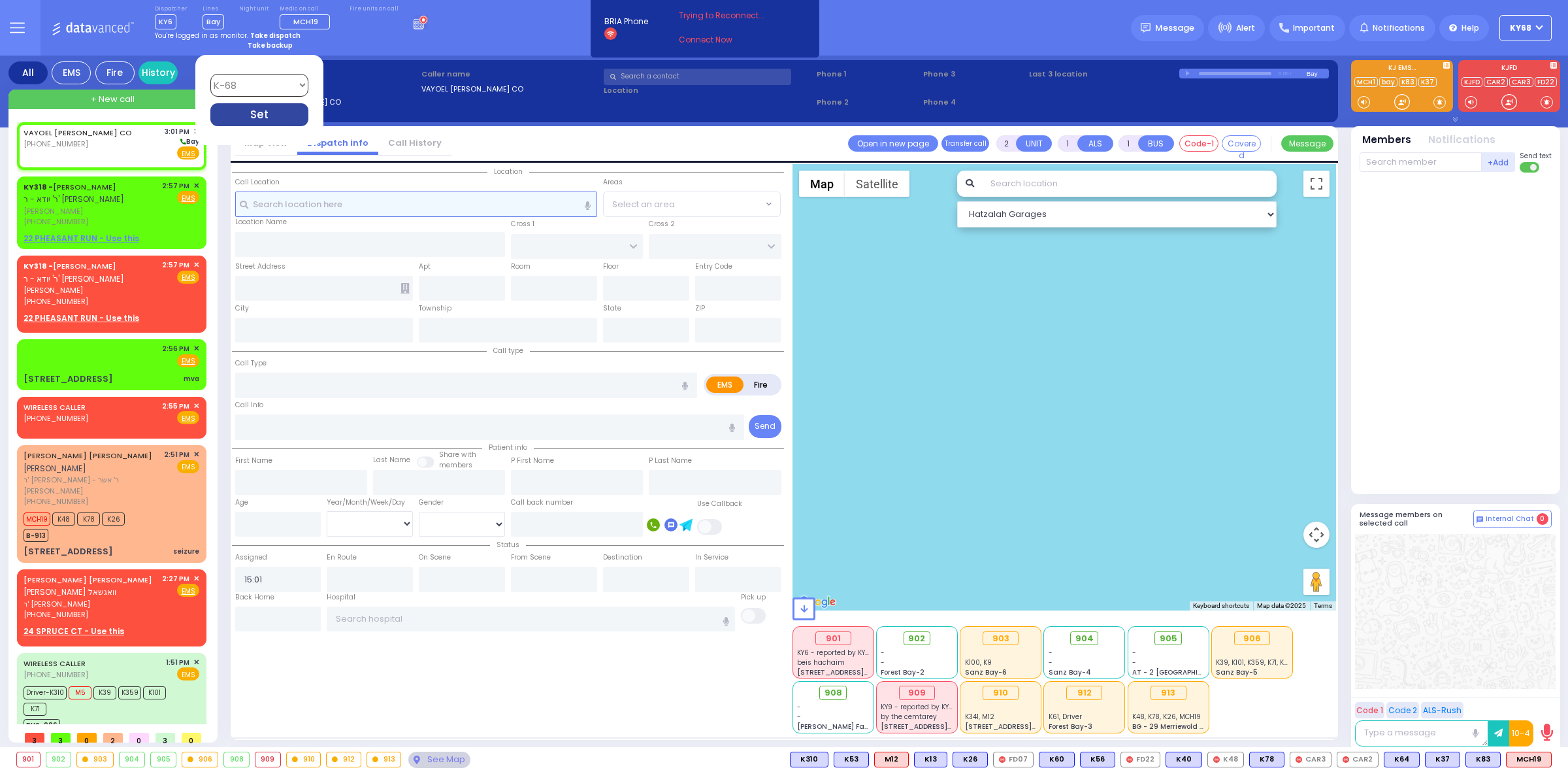
select select
radio input "true"
select select
select select "Hatzalah Garages"
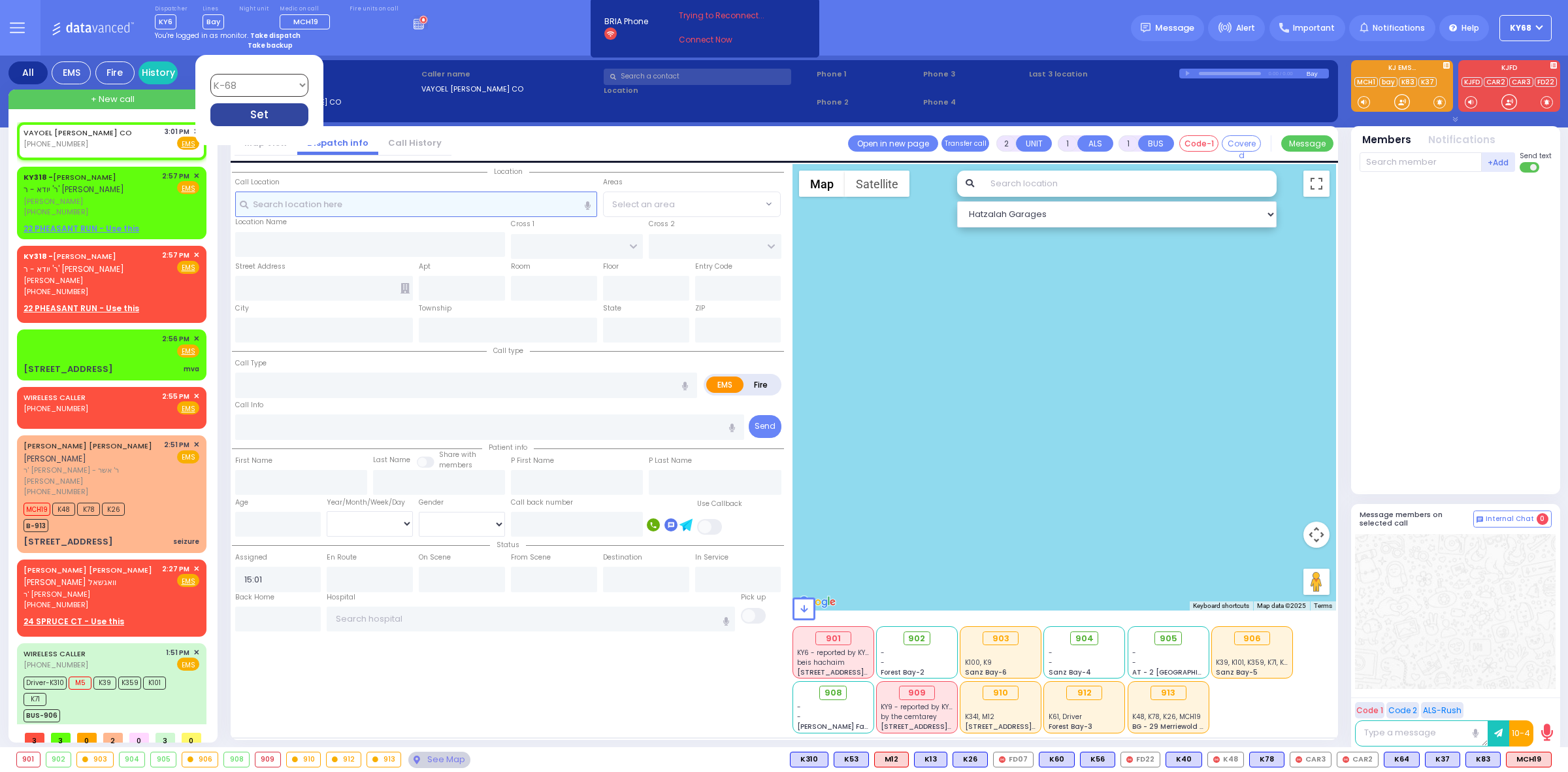
select select
radio input "true"
select select
select select "Hatzalah Garages"
click at [1188, 70] on div "0:00 / 0:25" at bounding box center [1243, 73] width 128 height 10
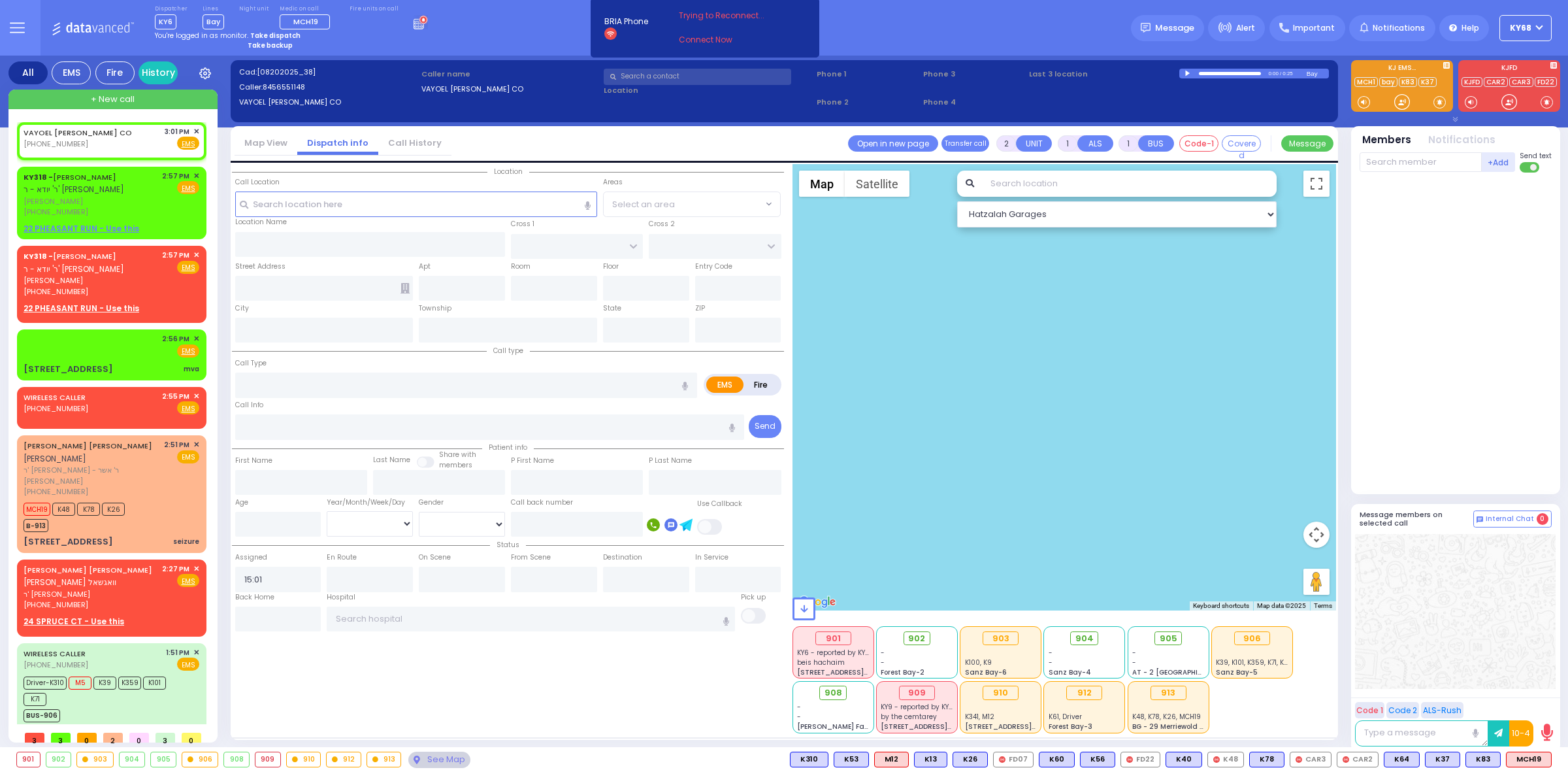
click at [1188, 71] on div at bounding box center [1189, 73] width 7 height 6
click at [267, 44] on strong "Take backup" at bounding box center [270, 46] width 45 height 10
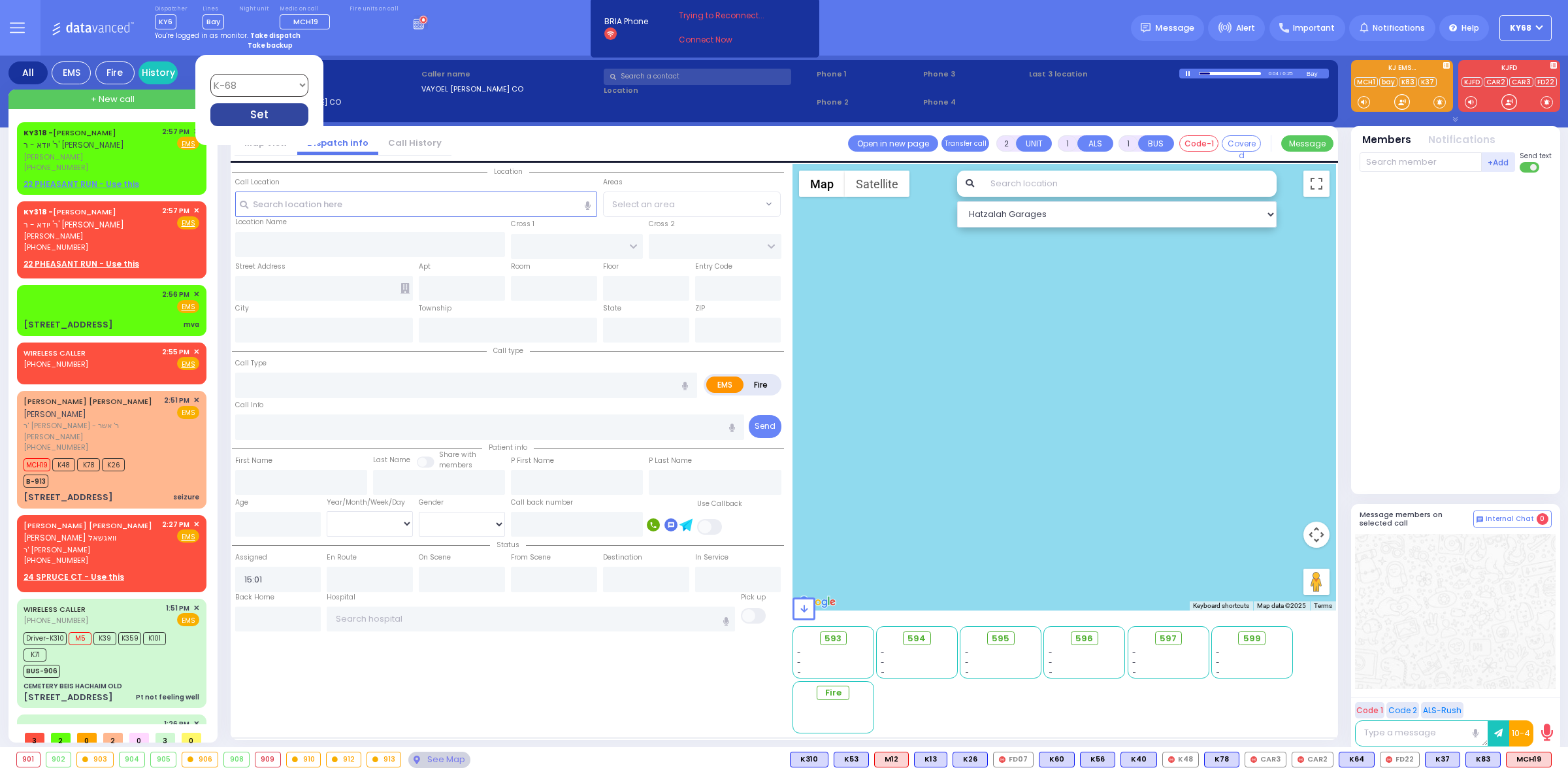
click at [280, 108] on div "Set" at bounding box center [260, 115] width 98 height 23
click at [418, 21] on div "Dispatcher KY6 shift has started. Are you ? Lines Bay" at bounding box center [784, 28] width 1568 height 55
click at [262, 48] on span "Remove backup" at bounding box center [251, 46] width 55 height 10
click at [454, 43] on div "Dispatcher KY6 shift has started. Are you ? [GEOGRAPHIC_DATA]" at bounding box center [784, 28] width 1568 height 55
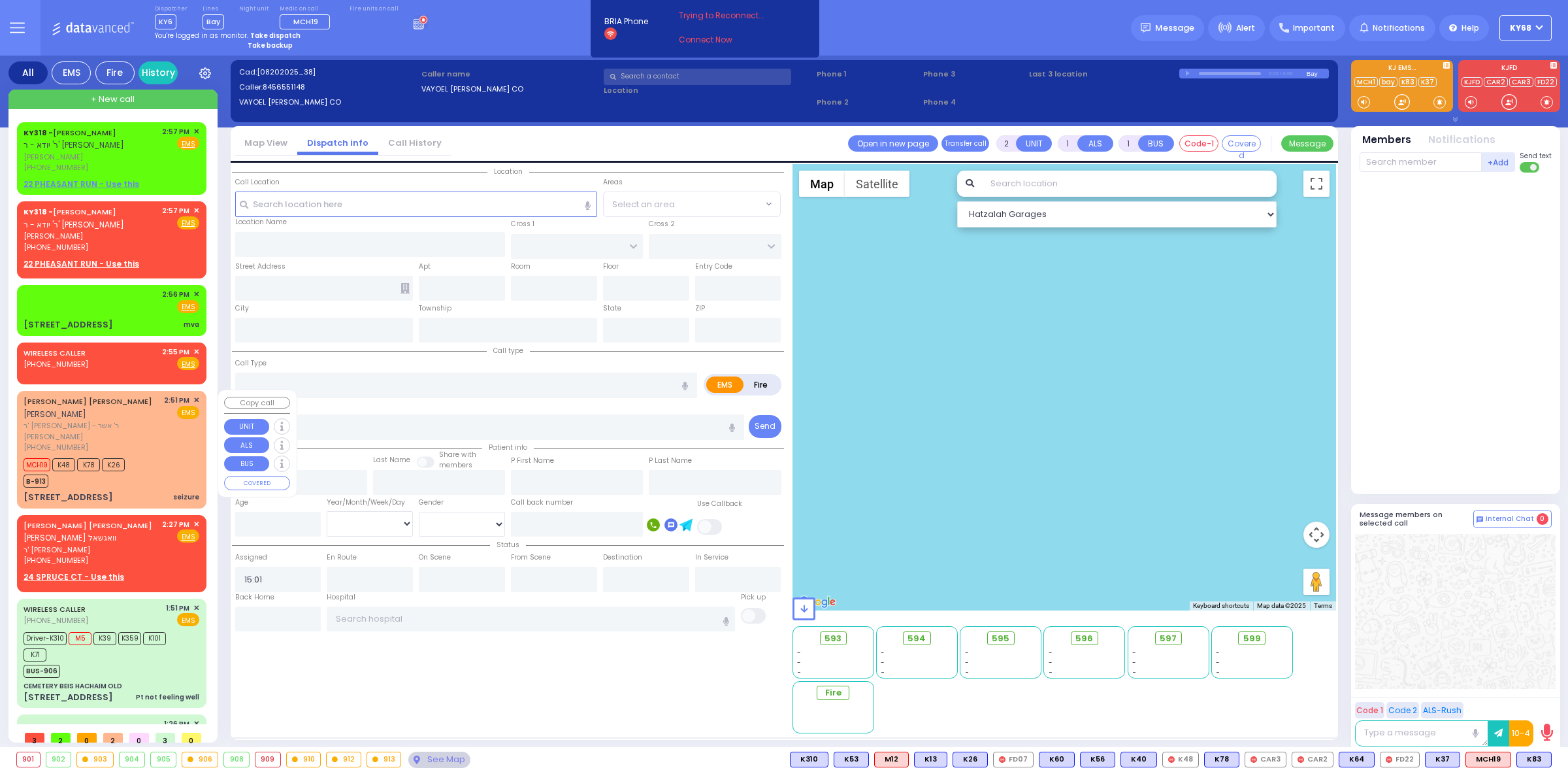
click at [104, 476] on div "JOEL ISRAEL M. AKER יואל ישראל מאיר אקער ר' דוד לייב - ר' אשר יעקב עקשטיין (845…" at bounding box center [111, 450] width 184 height 113
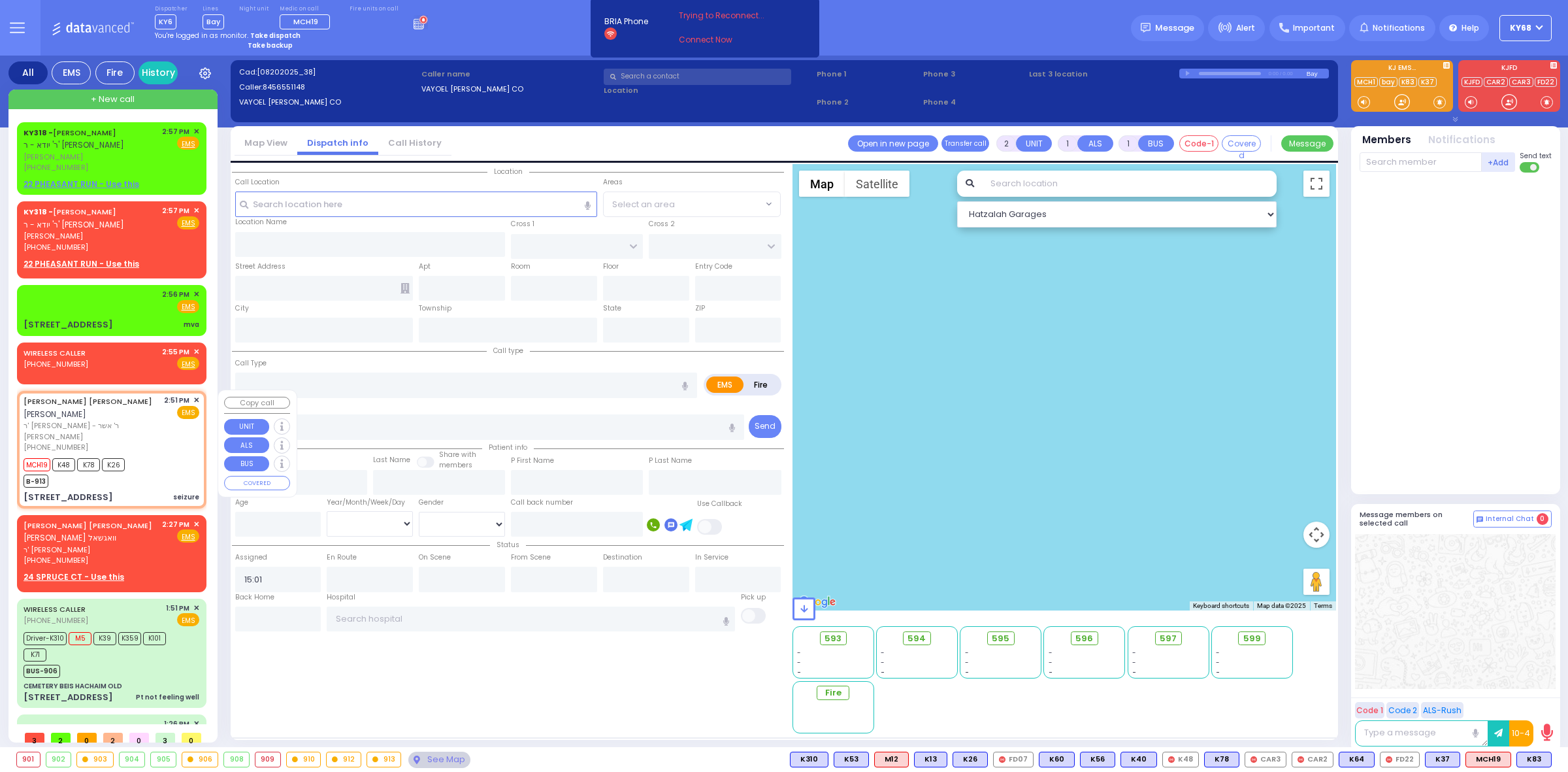
select select
type input "seizure"
radio input "true"
type input "JOEL ISRAEL M."
type input "AKER"
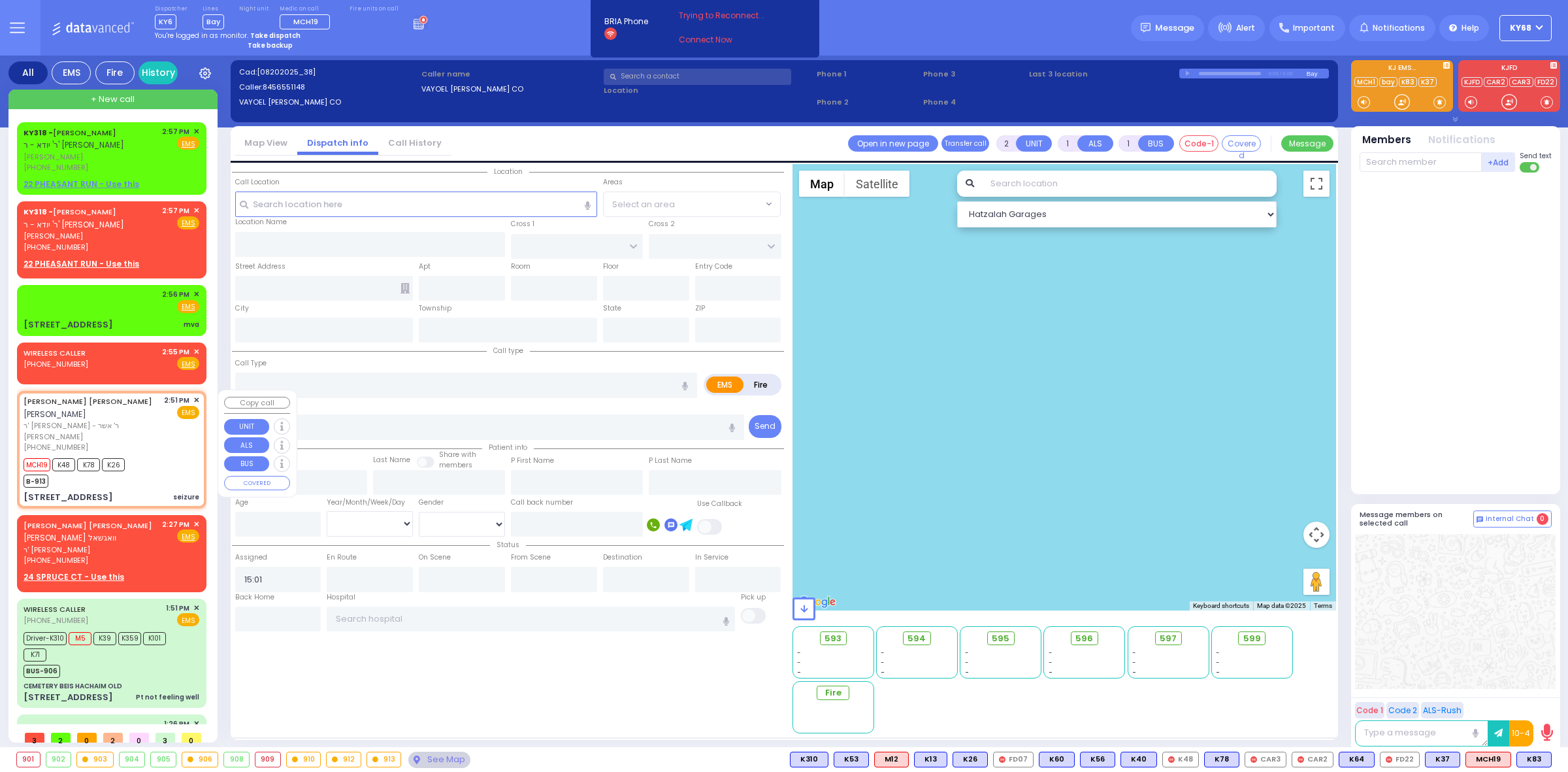
select select
type input "14:51"
type input "14:52"
type input "PROSPECT RD"
type input "WHITETAIL RUN RD"
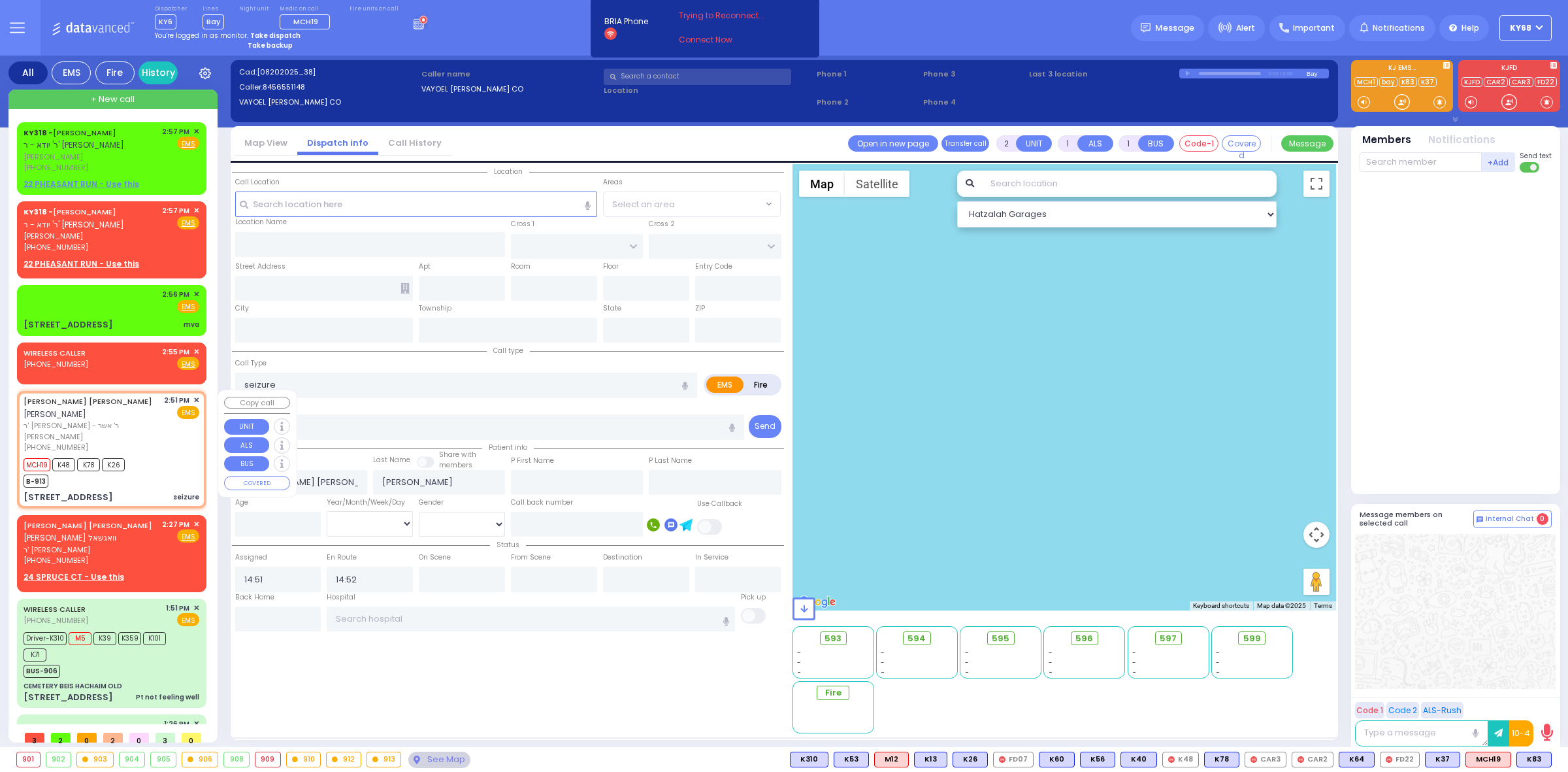
type input "[STREET_ADDRESS]"
type input "Chester"
type input "[US_STATE]"
type input "10918"
select select "[GEOGRAPHIC_DATA]"
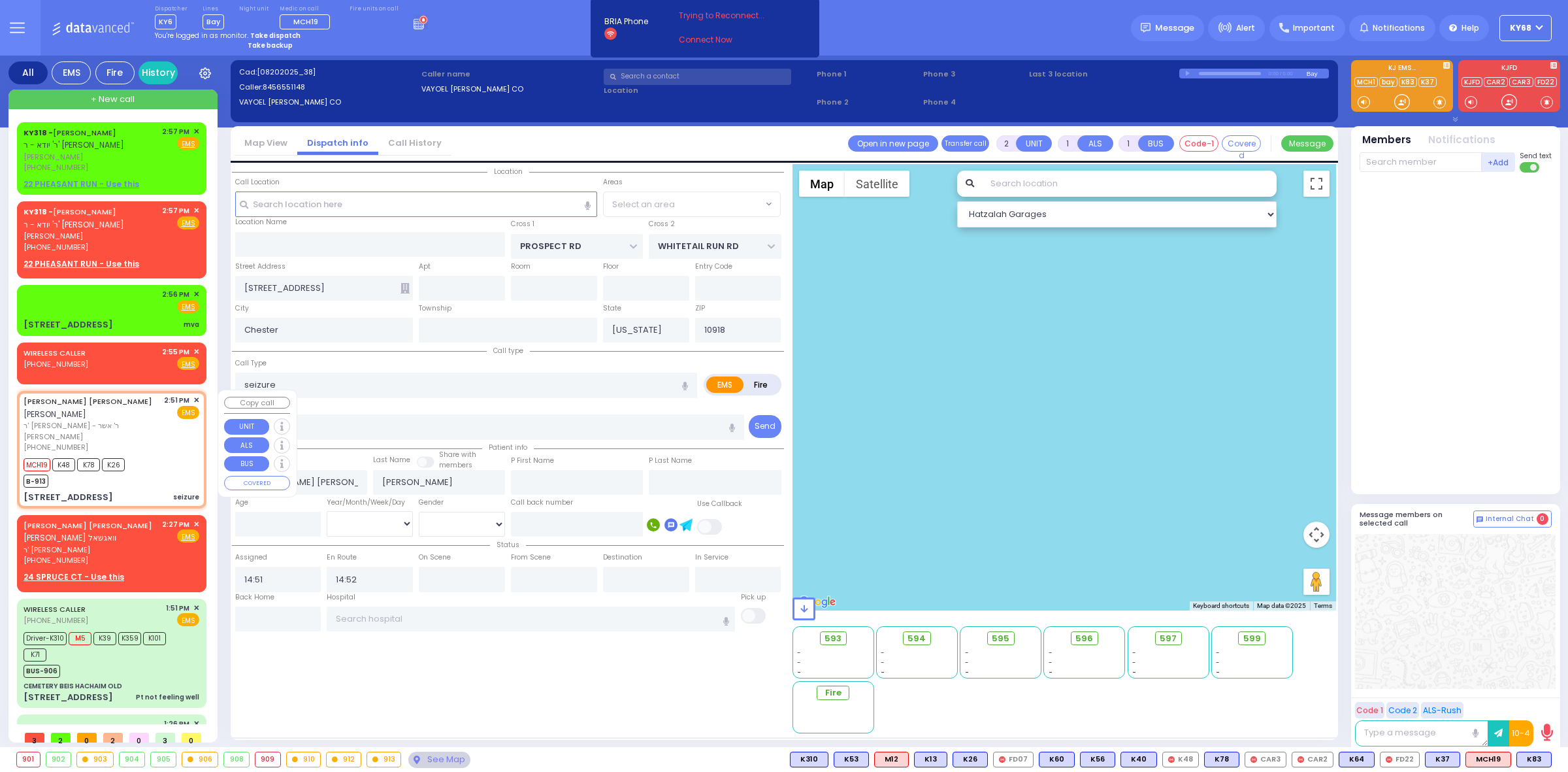
select select "Hatzalah Garages"
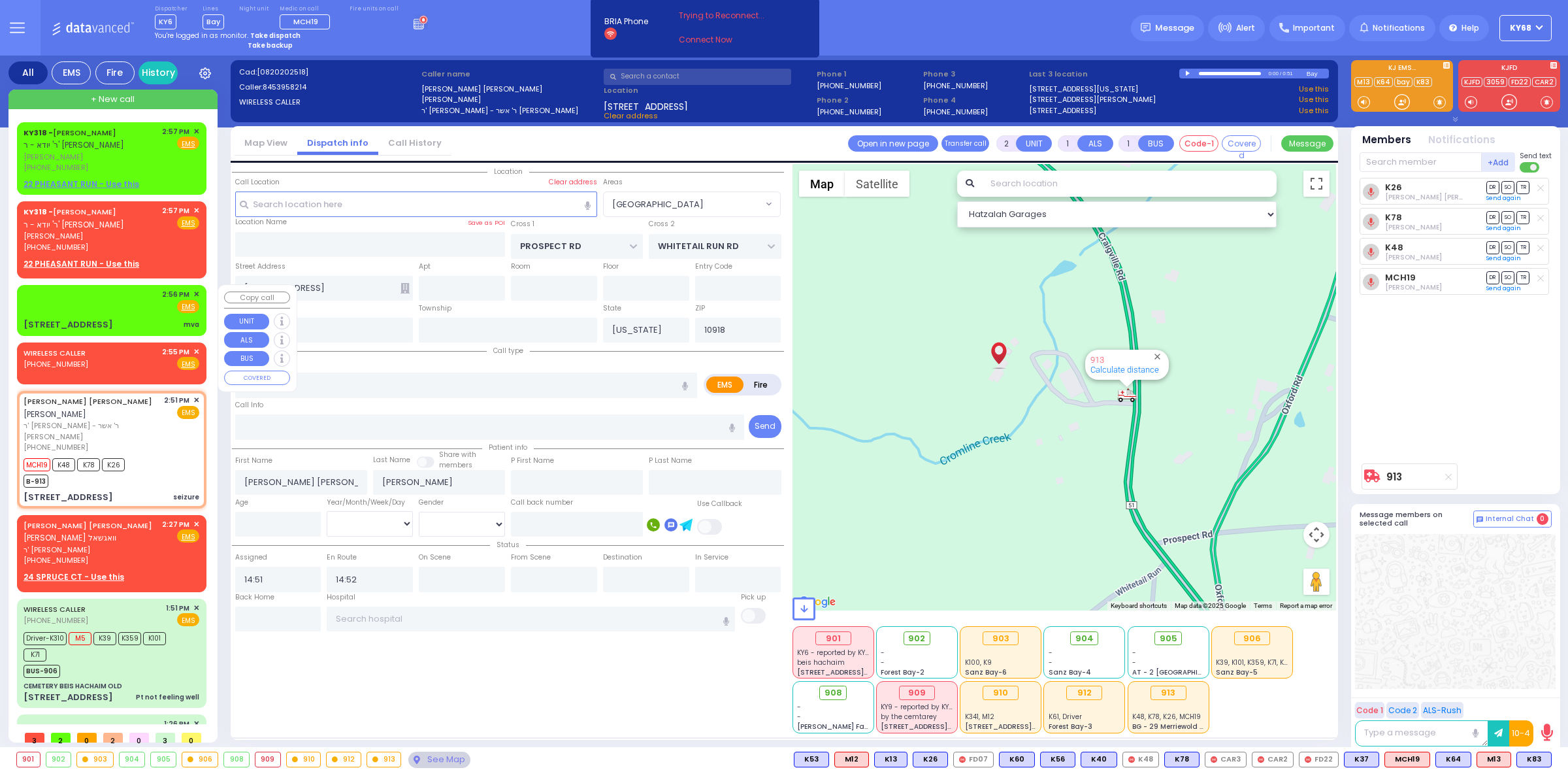
click at [92, 312] on div "2:56 PM ✕ Fire EMS mva" at bounding box center [111, 309] width 184 height 46
select select
type input "mva"
radio input "true"
select select
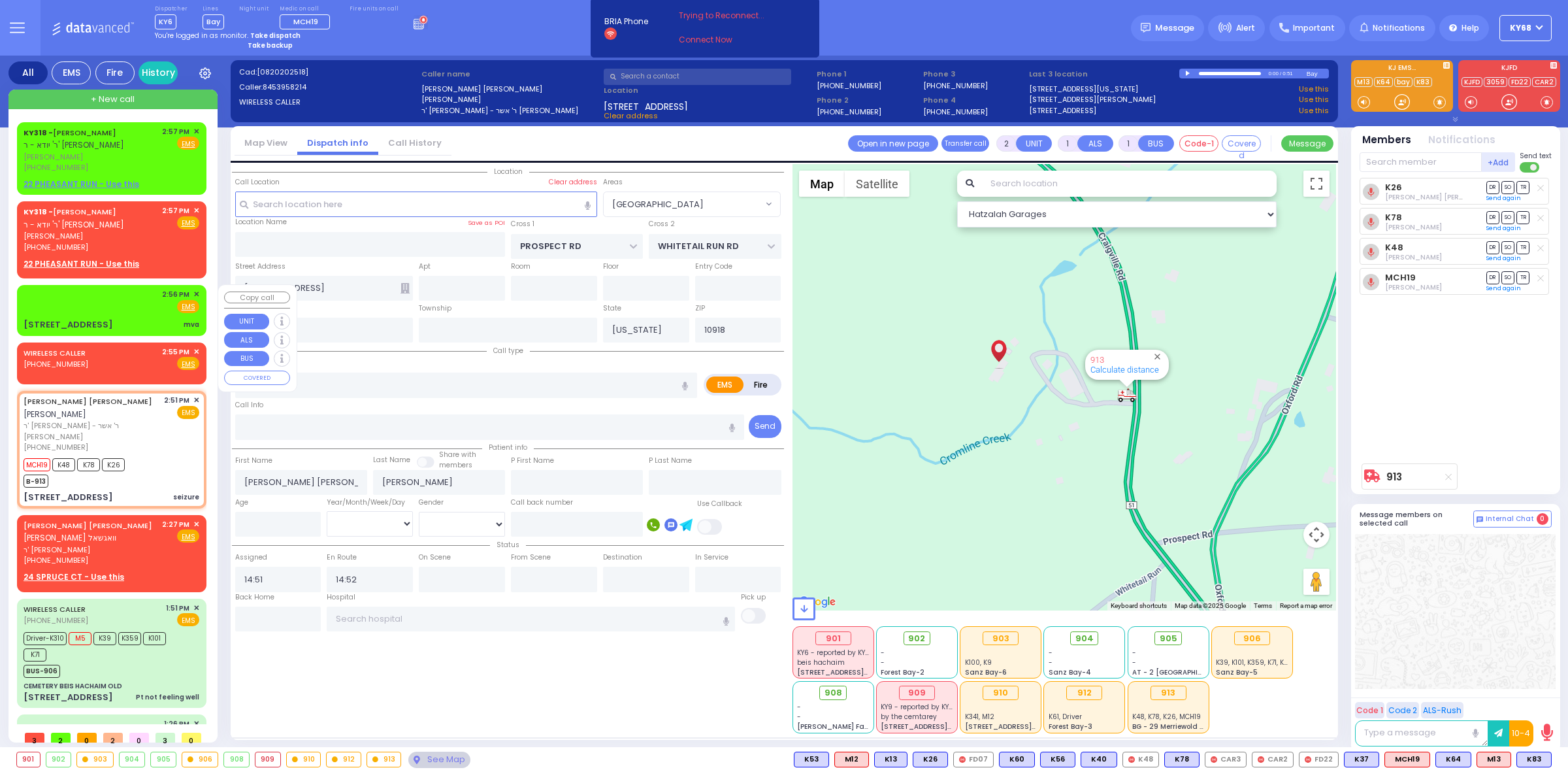
type input "14:56"
select select "Hatzalah Garages"
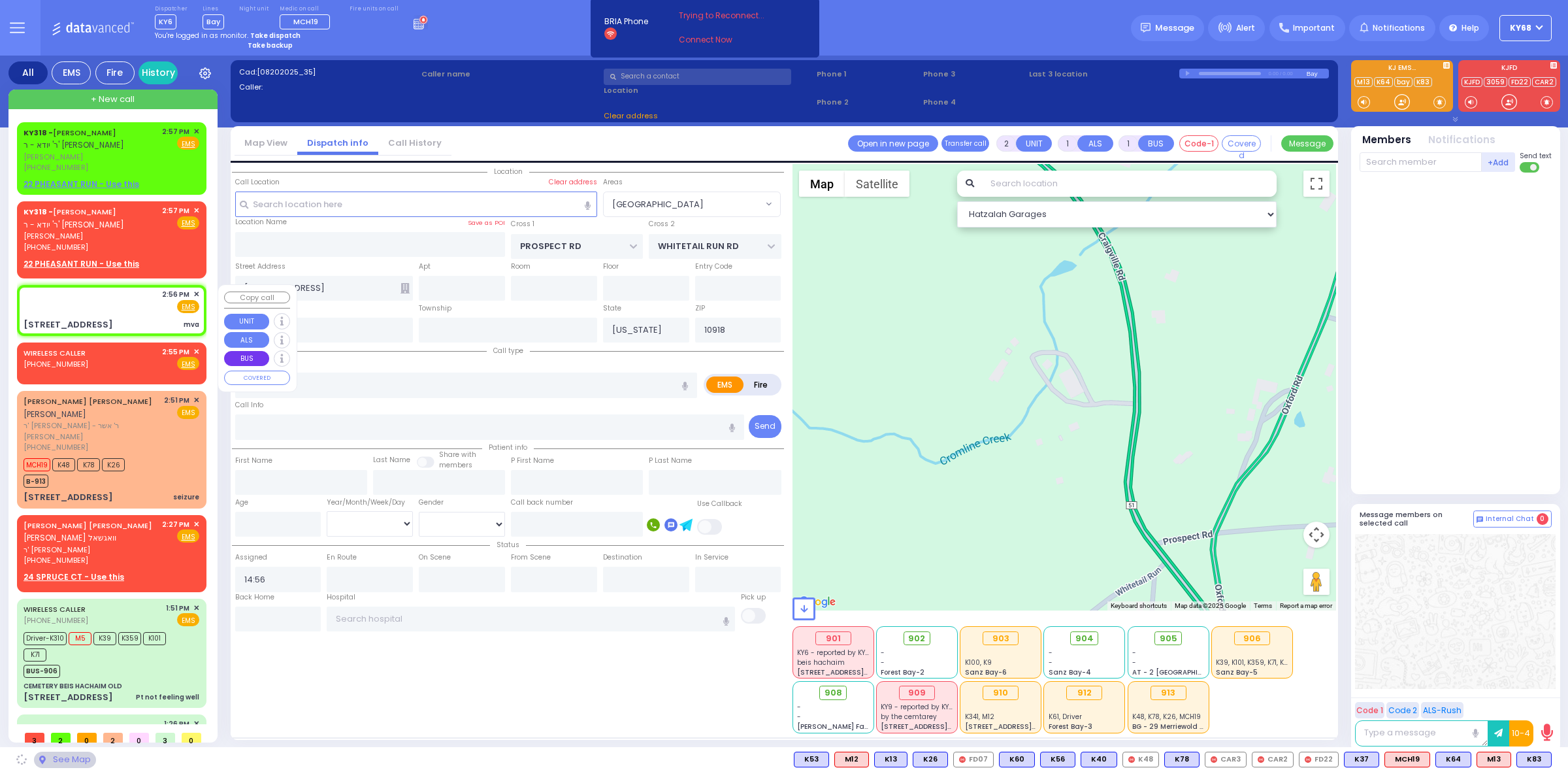
type input "1ST AVE"
type input "4TH ST"
type input "[STREET_ADDRESS]"
type input "Monroe"
type input "10950"
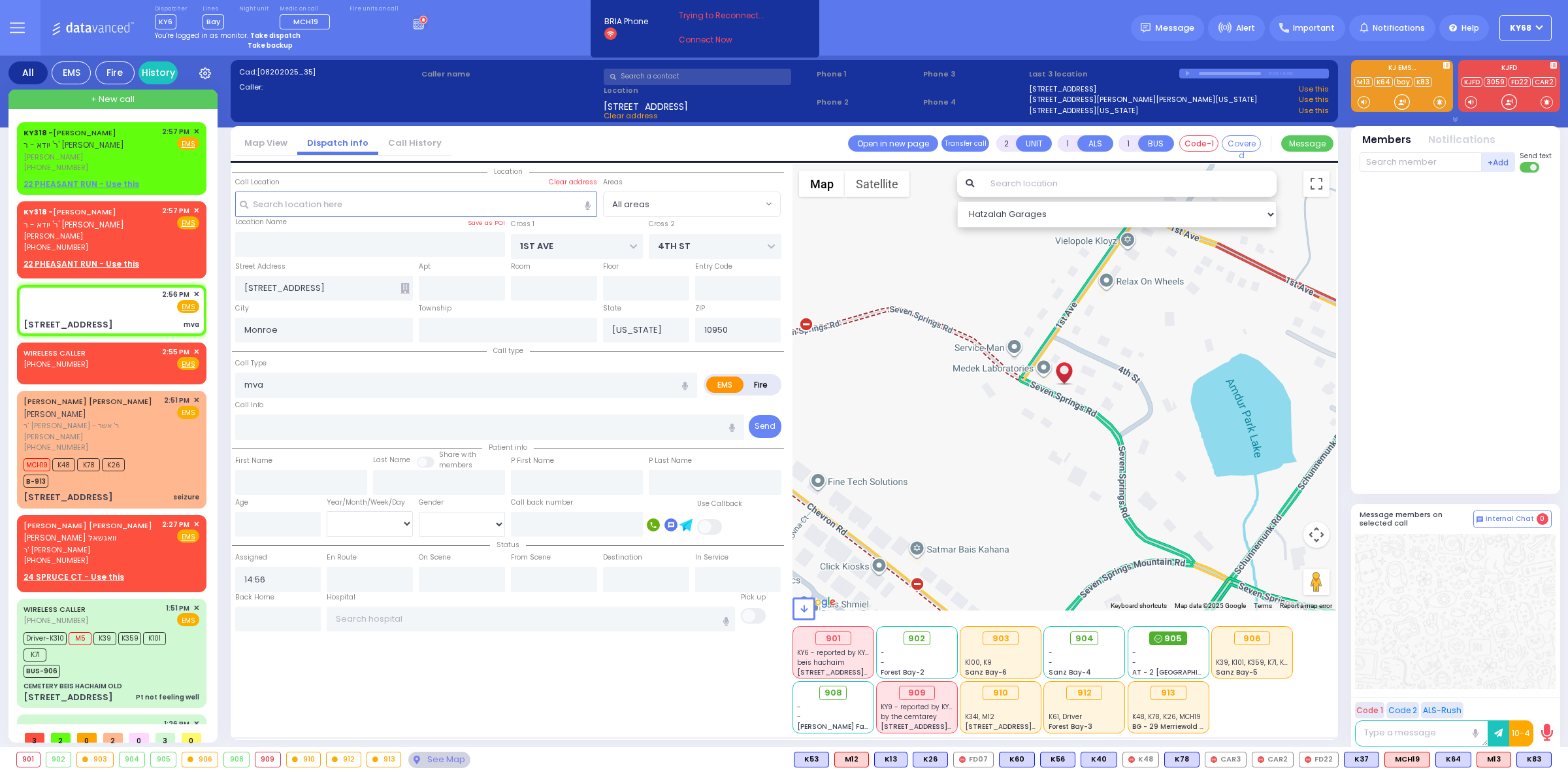
click at [1167, 635] on span "905" at bounding box center [1173, 638] width 18 height 13
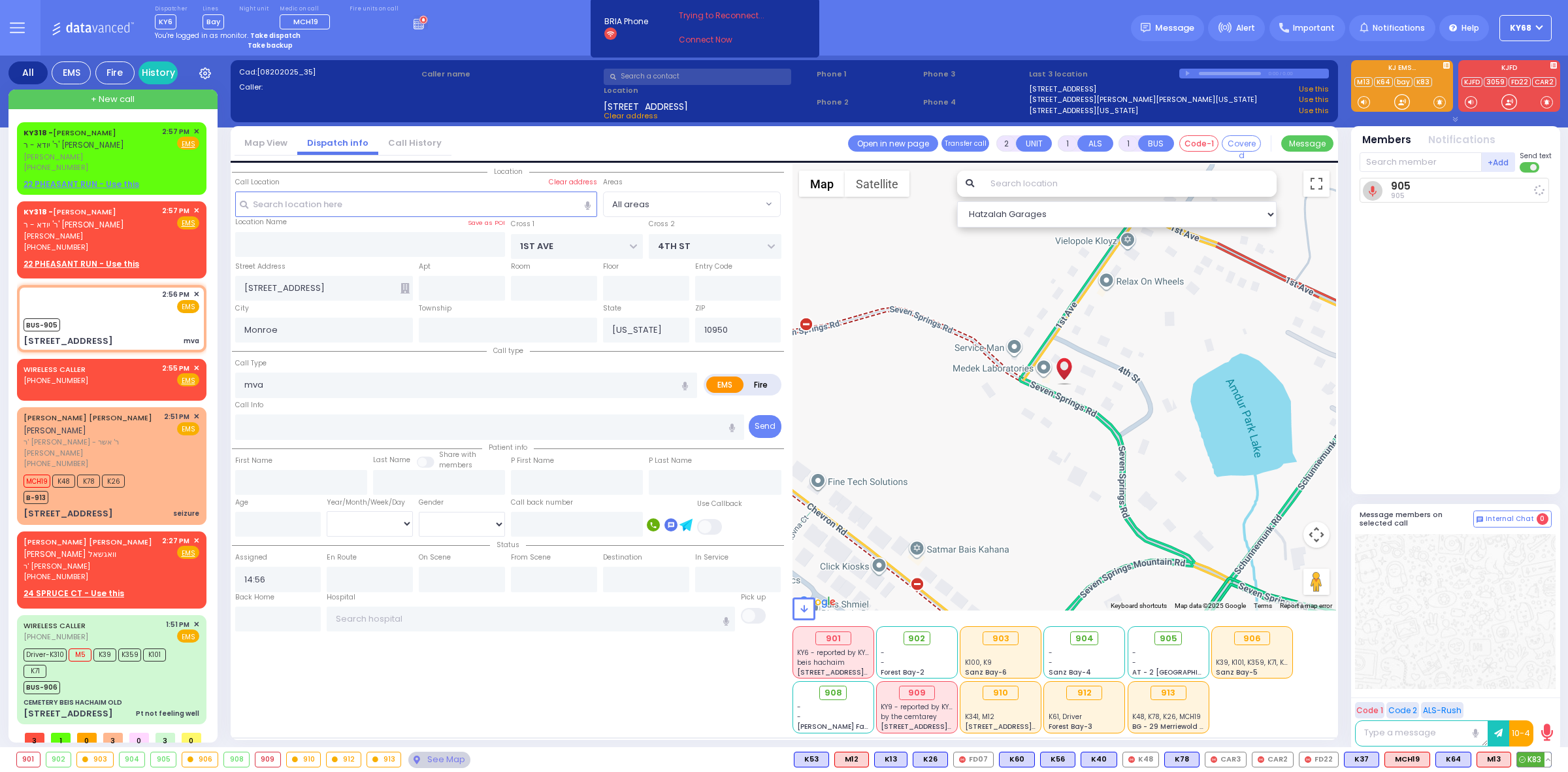
select select
radio input "true"
select select
type input "15:02"
select select "Hatzalah Garages"
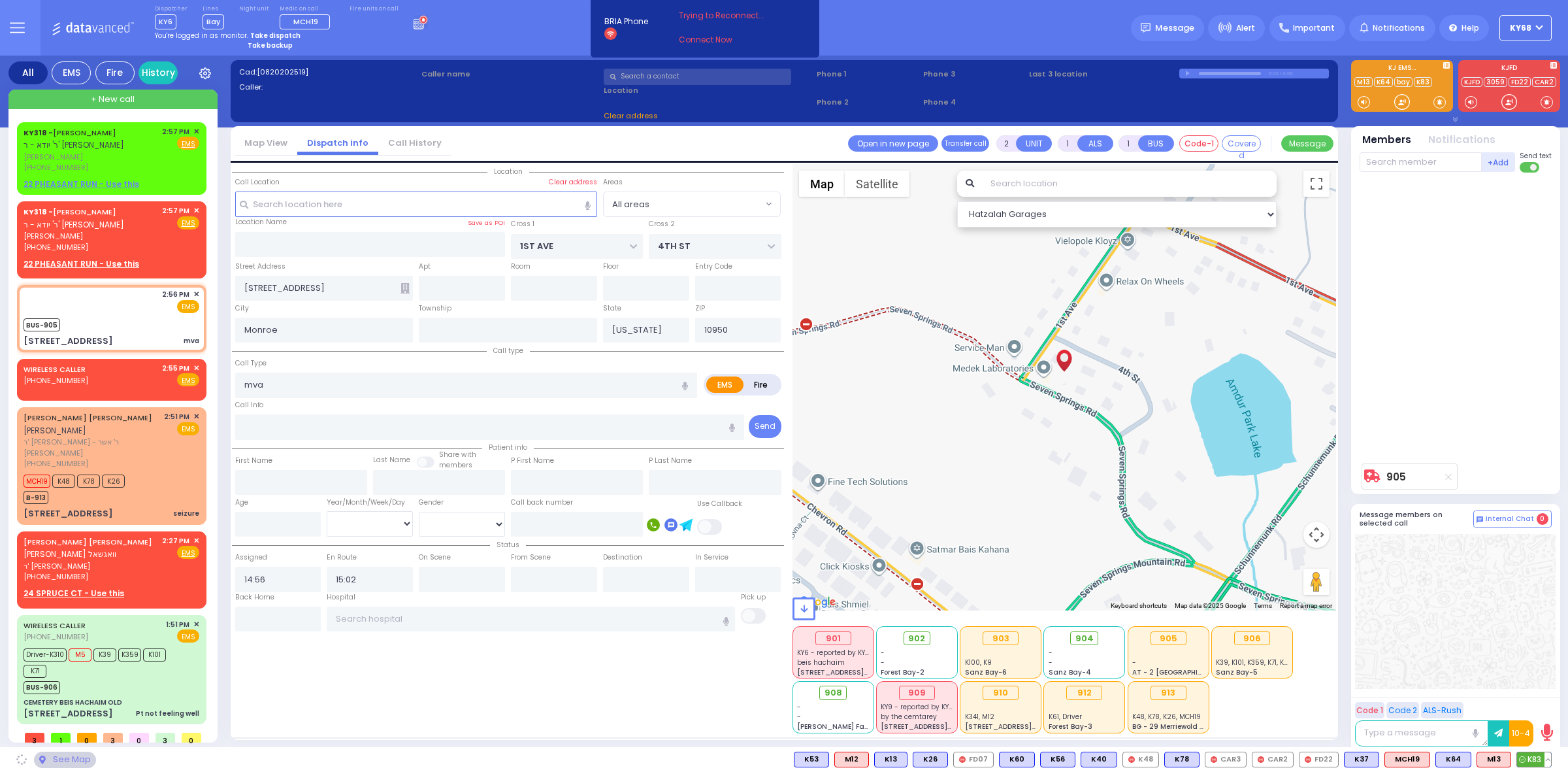
click at [1533, 762] on span "K83" at bounding box center [1533, 759] width 34 height 15
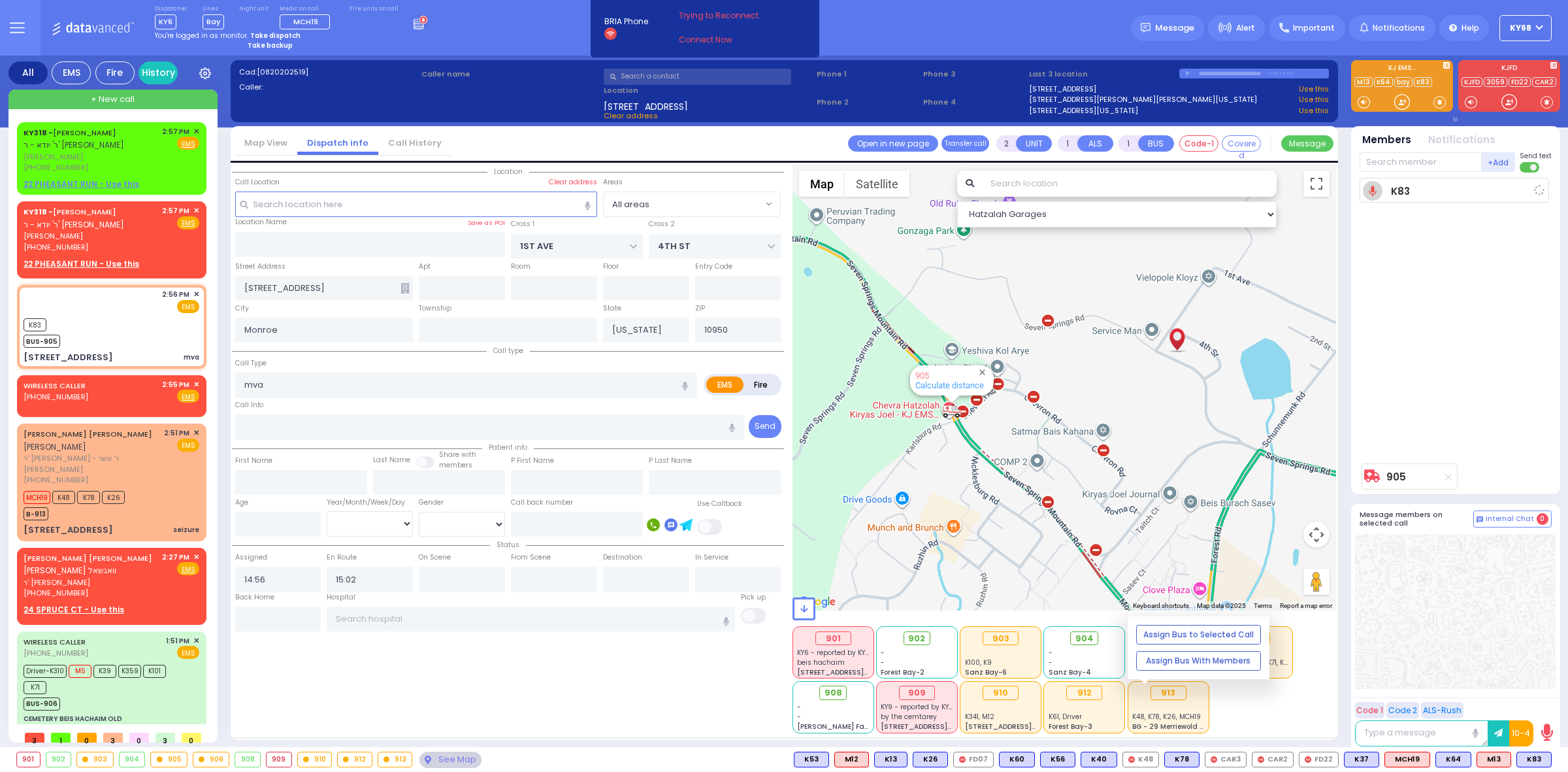
select select
radio input "true"
select select
select select "Hatzalah Garages"
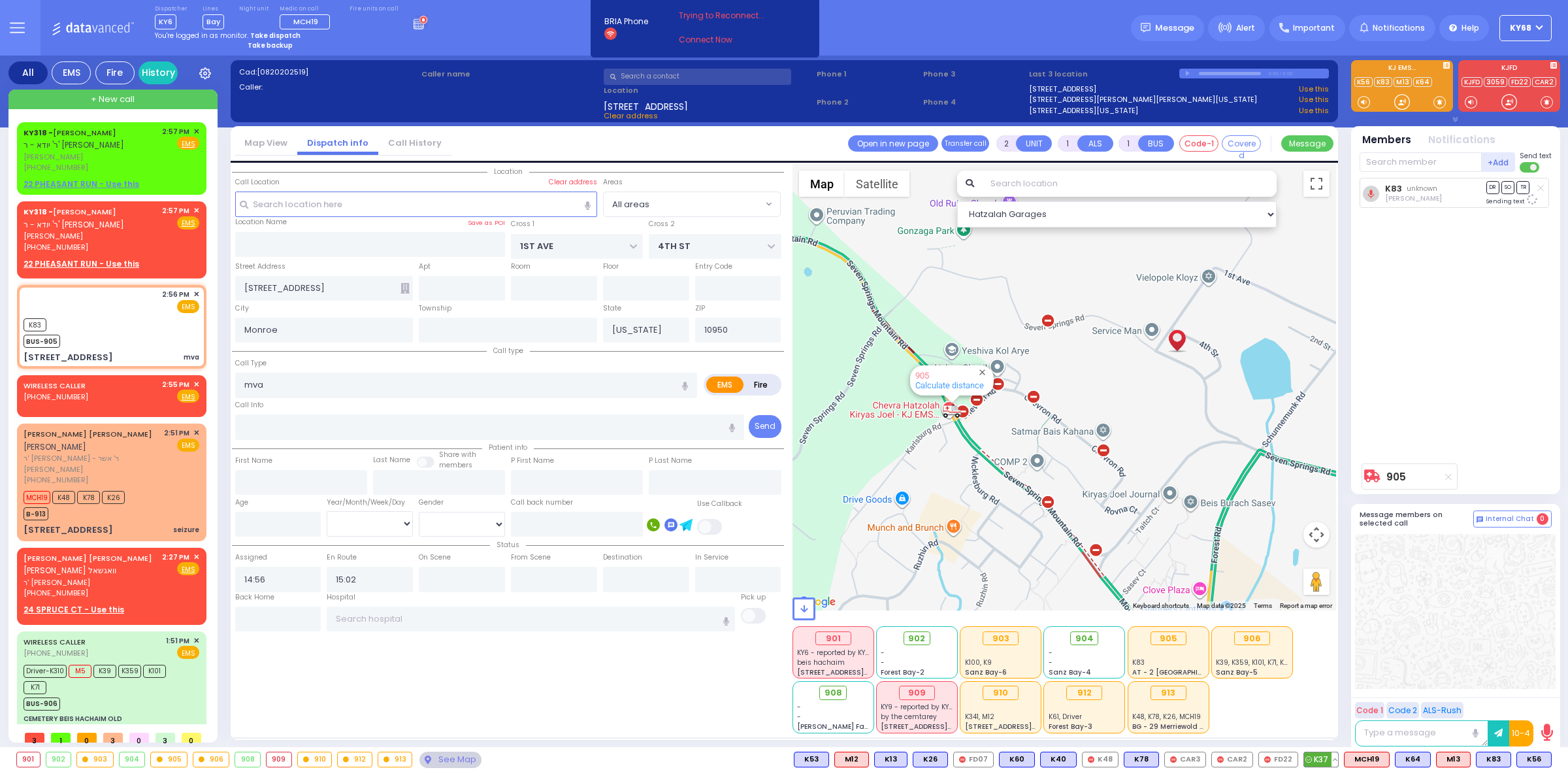
click at [1330, 758] on span "K37" at bounding box center [1321, 759] width 34 height 15
select select
radio input "true"
select select
select select "Hatzalah Garages"
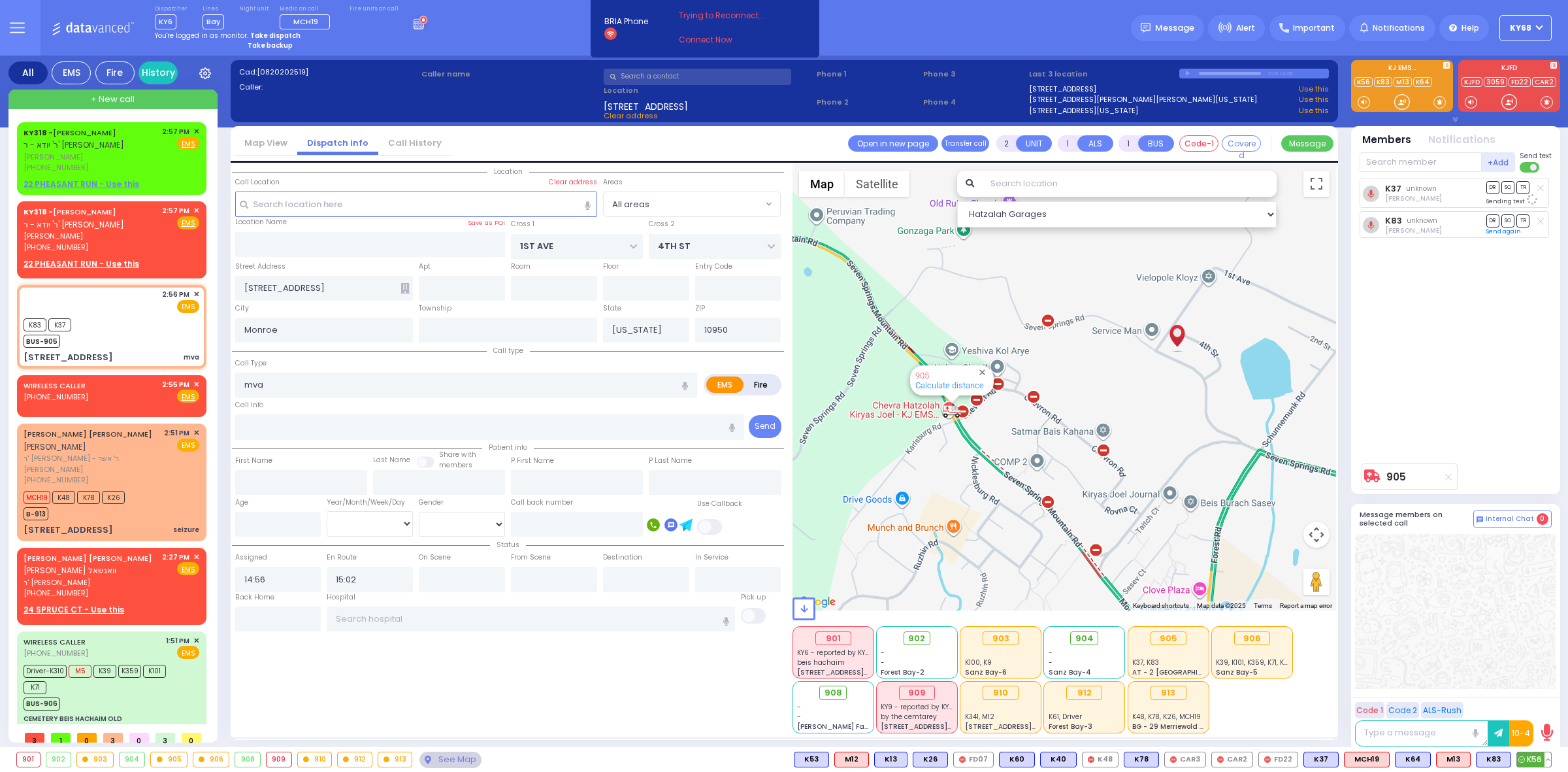
click at [1534, 755] on span "K56" at bounding box center [1533, 759] width 34 height 15
select select
radio input "true"
select select
select select "Hatzalah Garages"
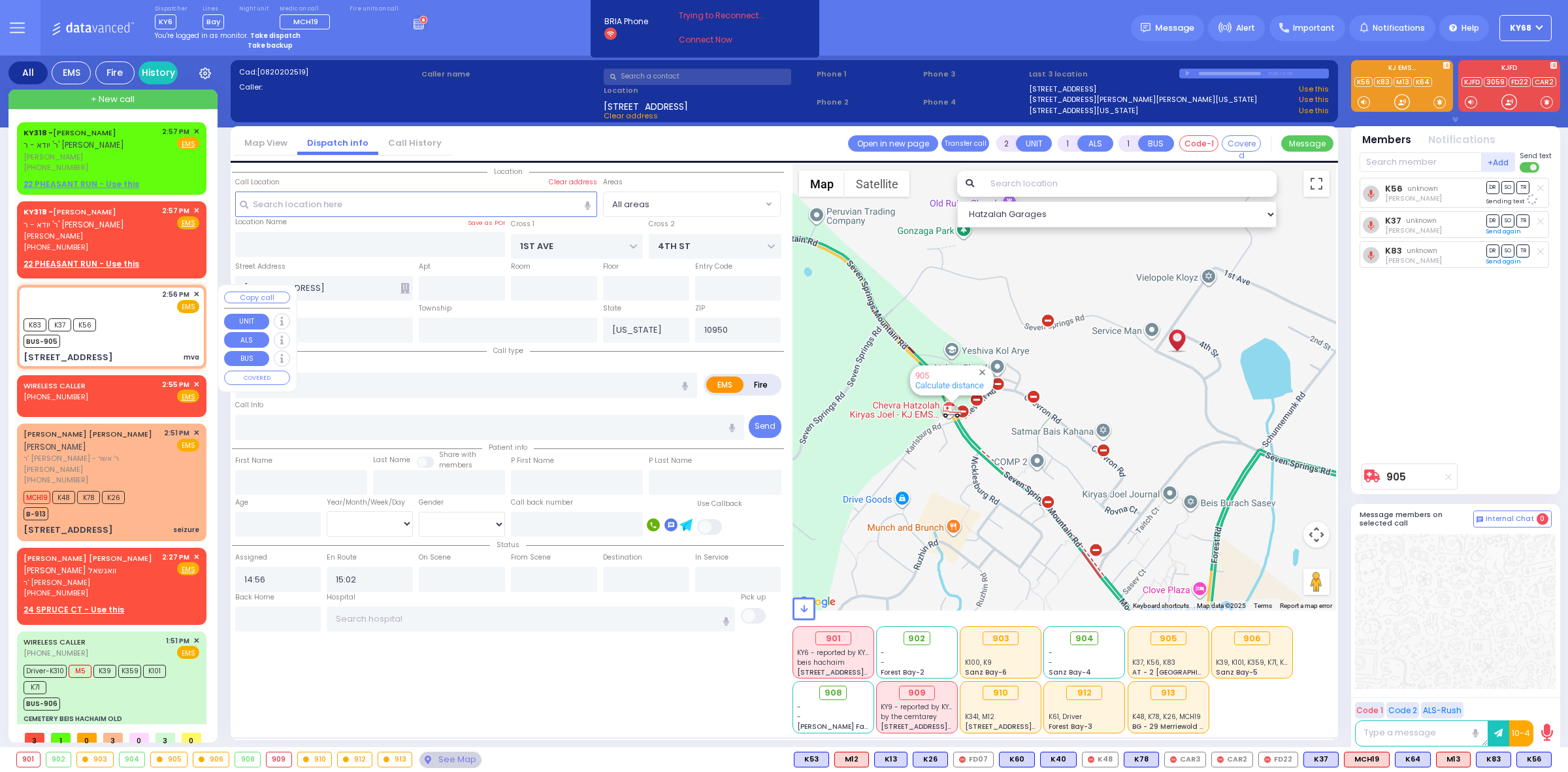
click at [251, 299] on button "Copy call" at bounding box center [258, 298] width 66 height 12
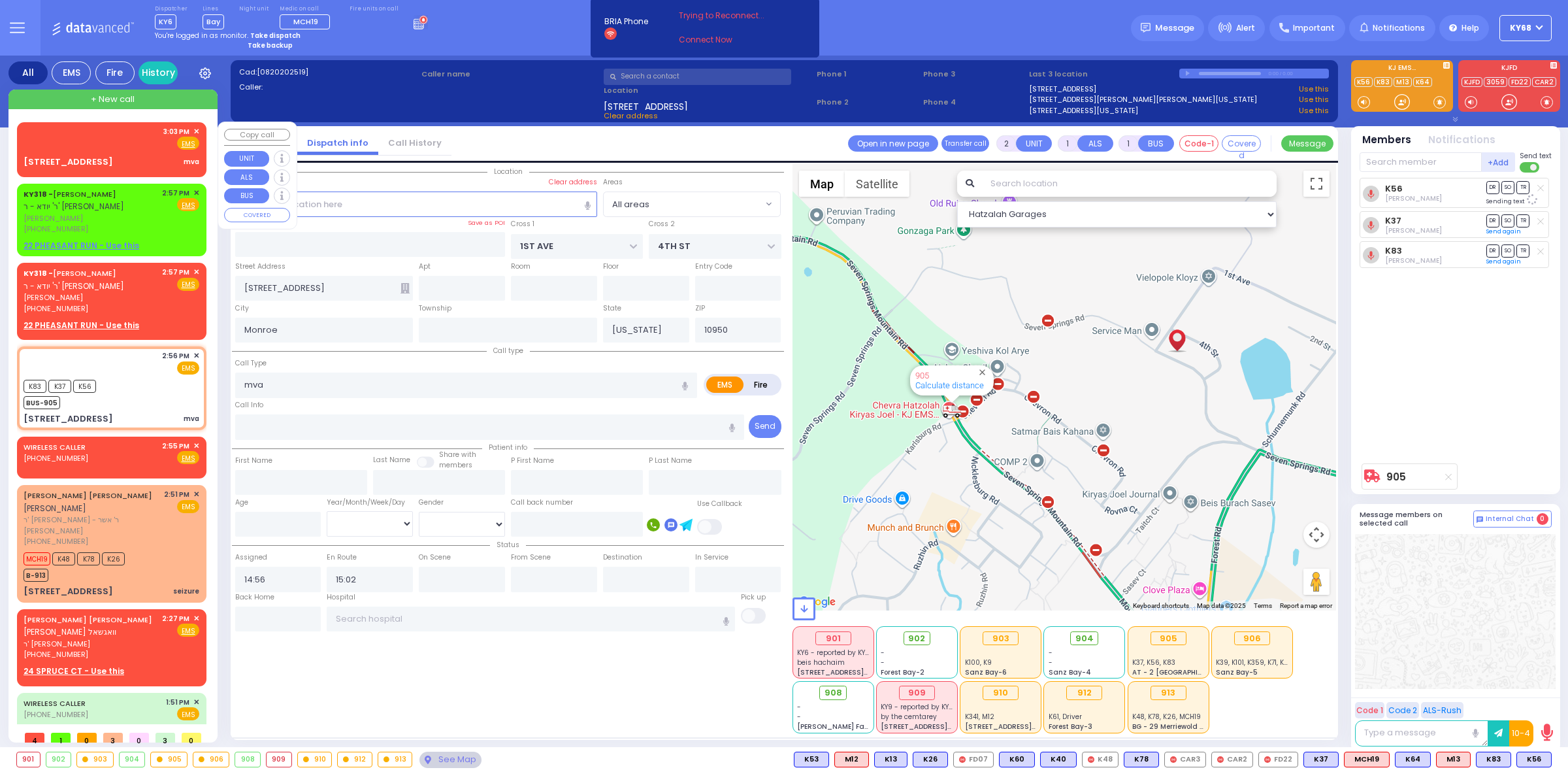
click at [79, 139] on div "3:03 PM ✕ Fire EMS" at bounding box center [111, 138] width 176 height 24
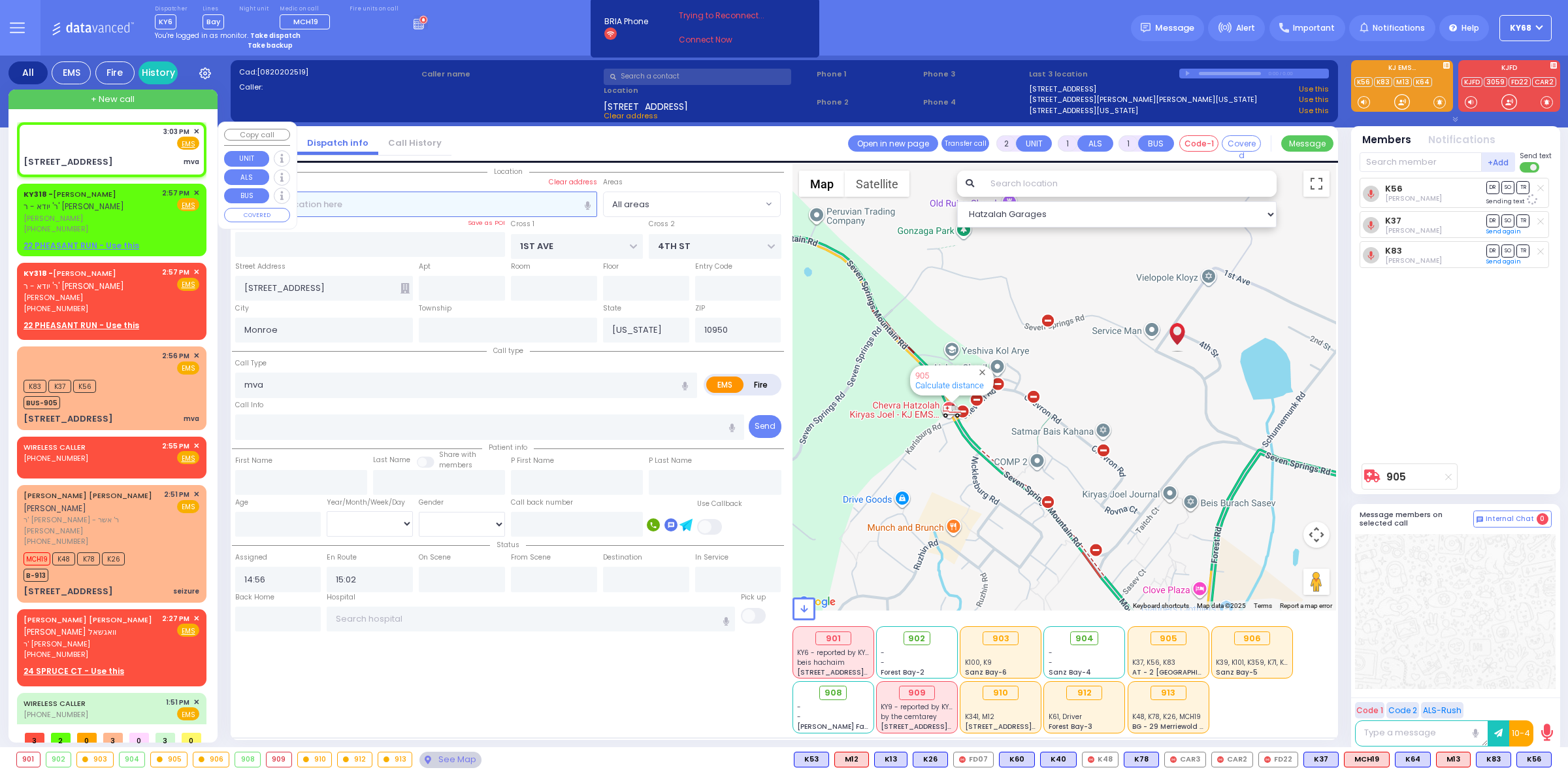
select select
radio input "true"
select select
type input "15:03"
select select "Hatzalah Garages"
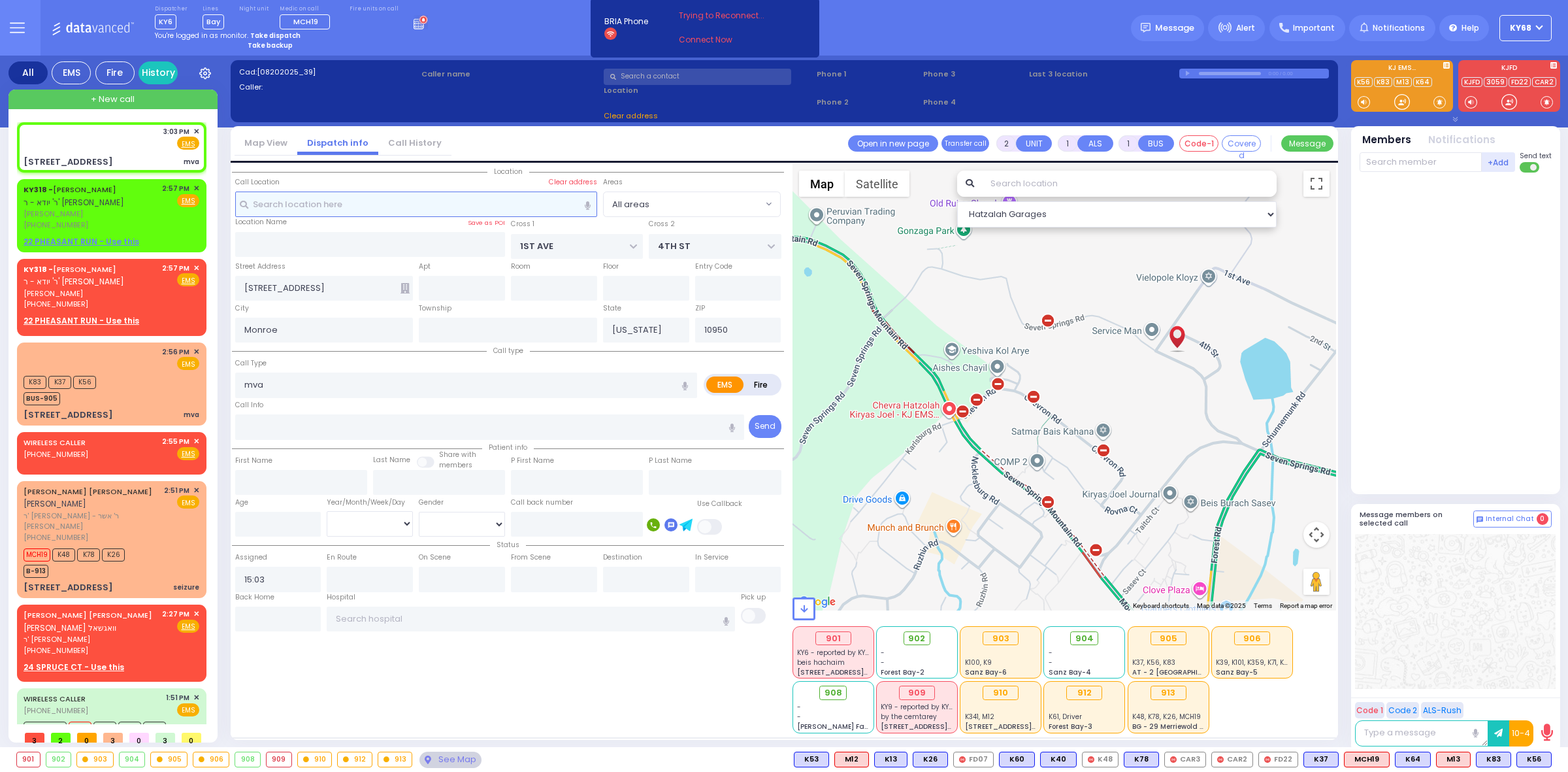
select select
radio input "true"
select select
select select "Hatzalah Garages"
click at [915, 640] on span "902" at bounding box center [916, 638] width 17 height 13
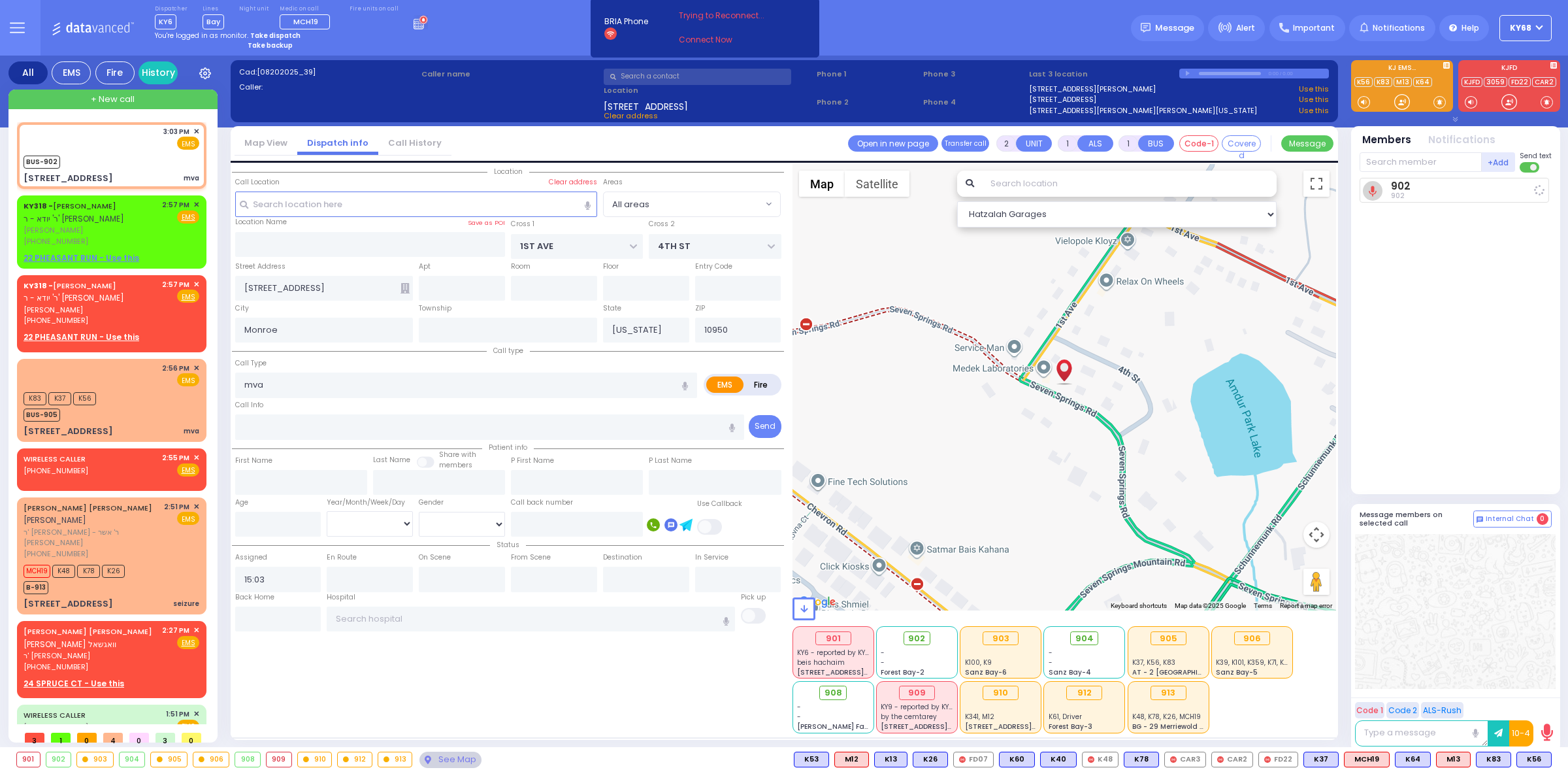
select select
radio input "true"
select select
type input "15:03"
select select "Hatzalah Garages"
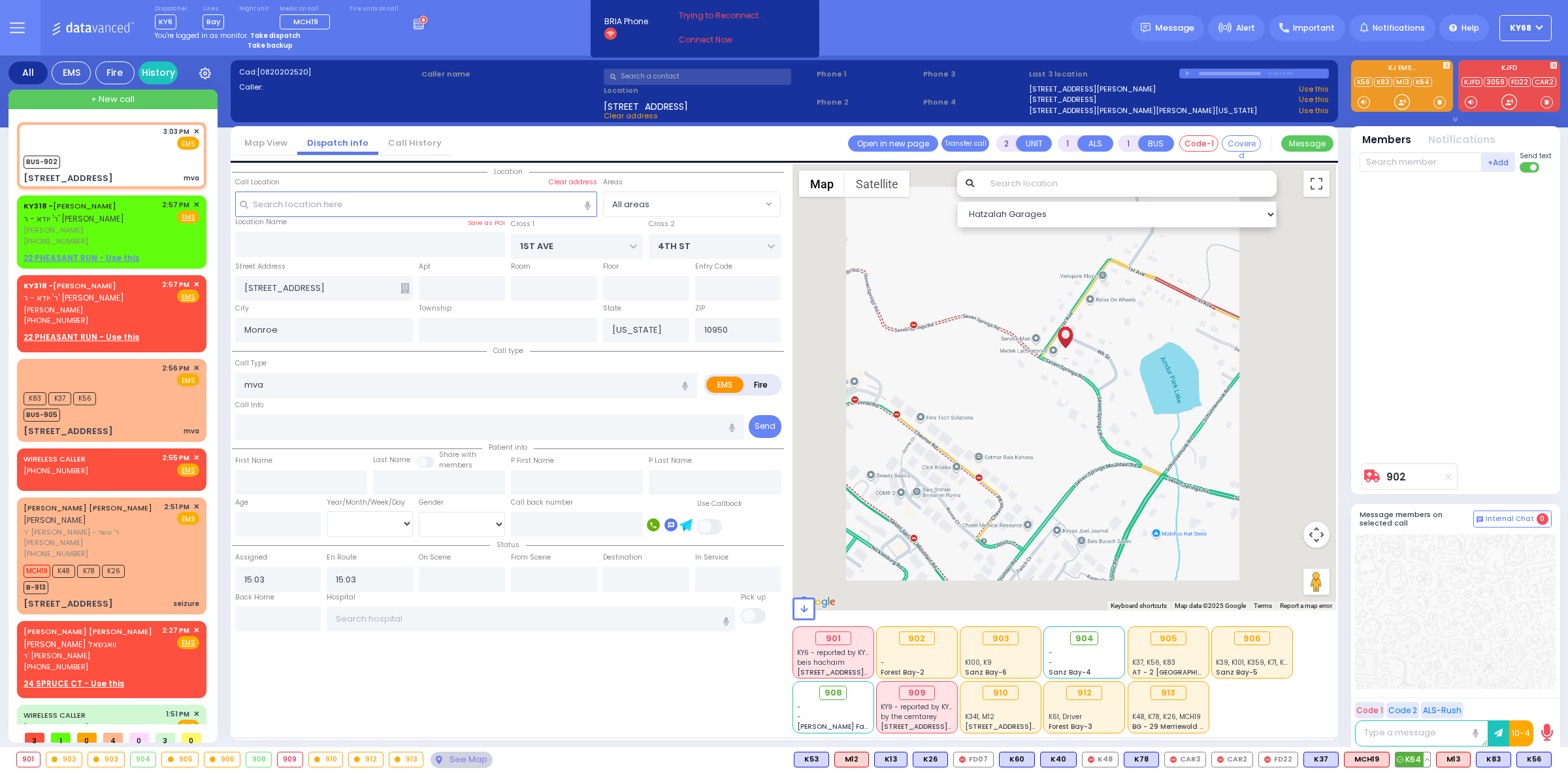
click at [1415, 757] on span "K64" at bounding box center [1413, 759] width 35 height 15
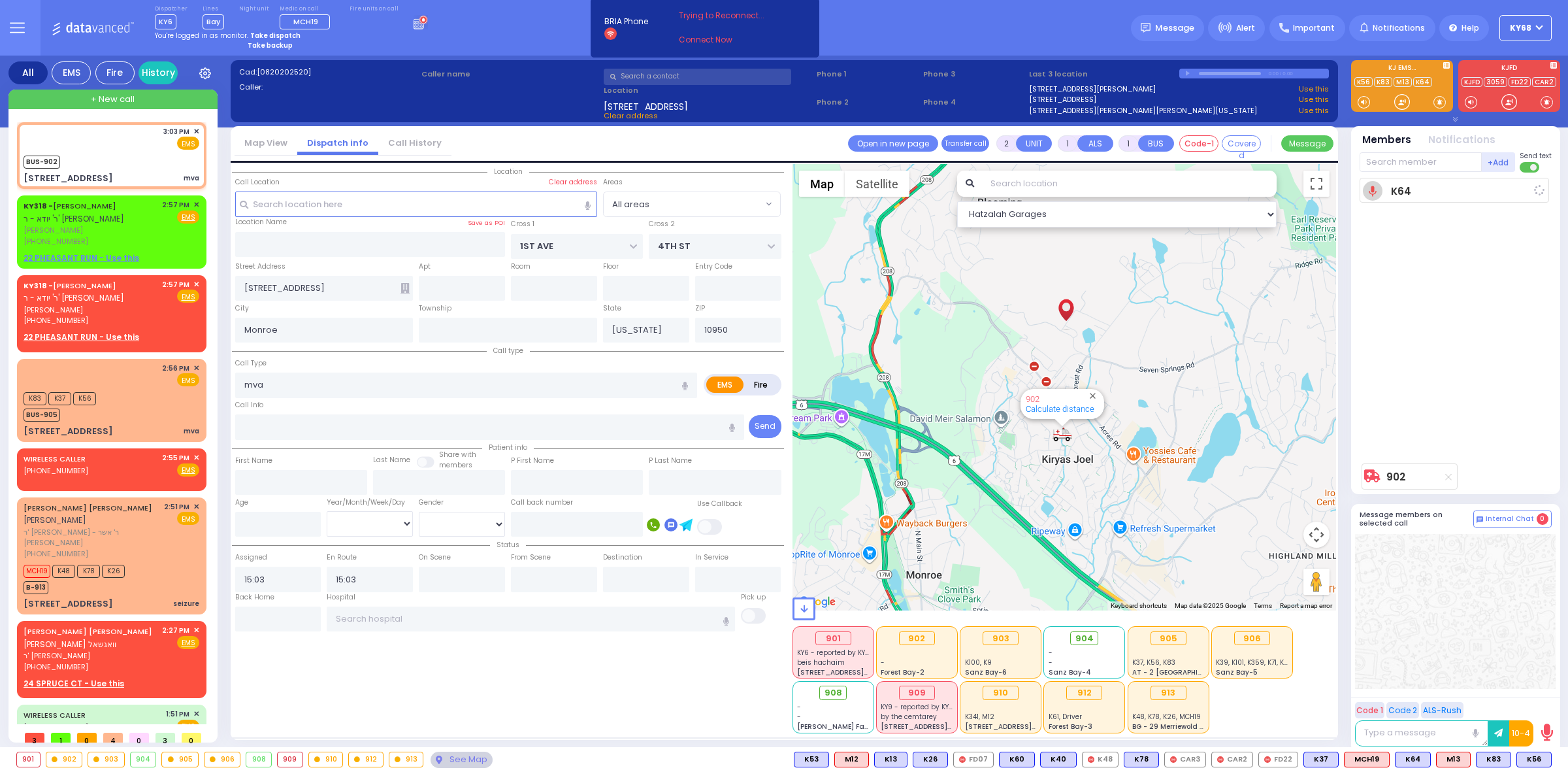
select select
radio input "true"
select select
select select "Hatzalah Garages"
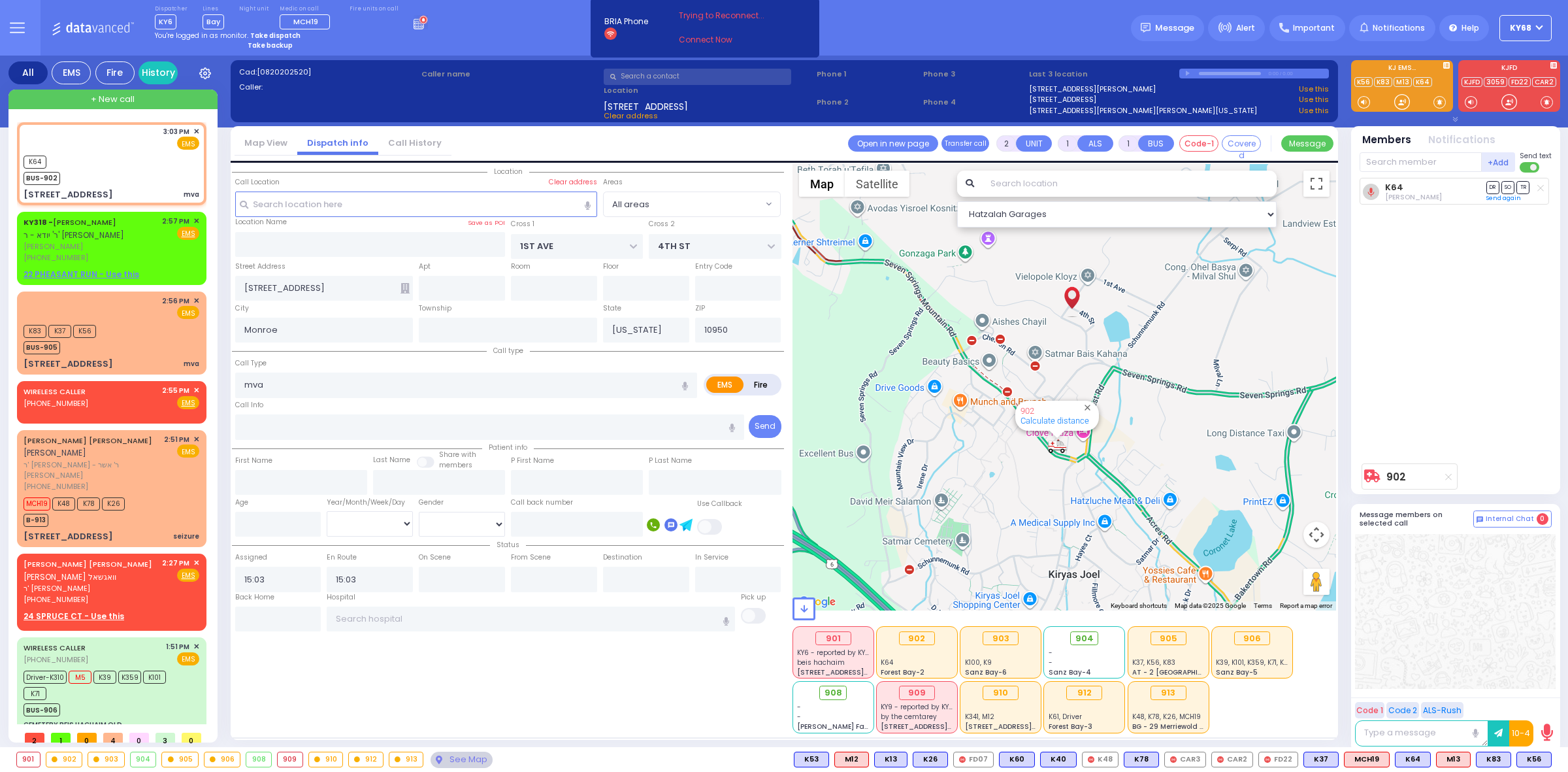
click at [925, 33] on div "Dispatcher KY6 shift has started. Are you ? [GEOGRAPHIC_DATA]" at bounding box center [784, 28] width 1568 height 55
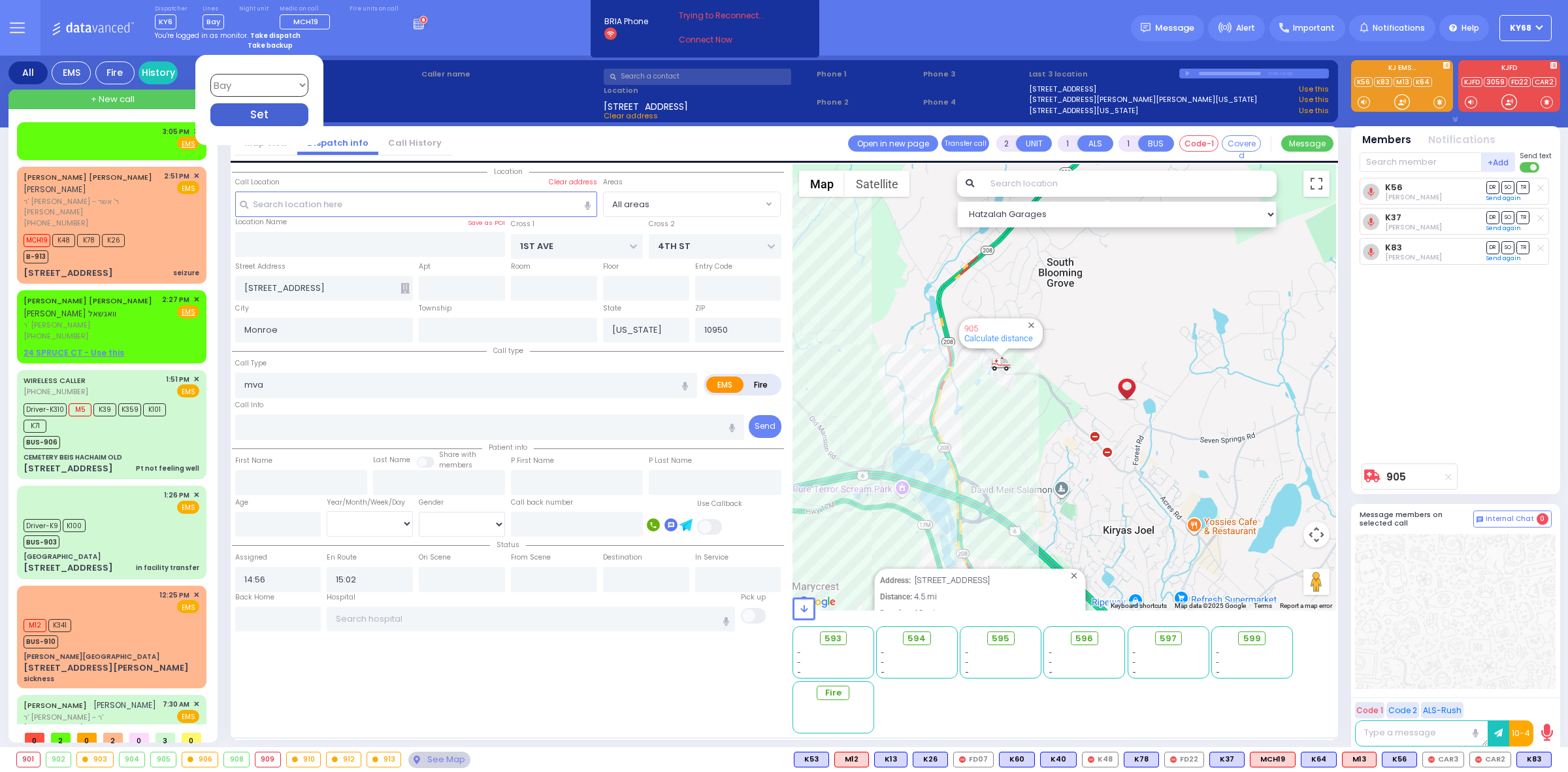
select select
click at [518, 26] on div "Dispatcher KY6 shift has started. Are you ? [GEOGRAPHIC_DATA]" at bounding box center [784, 28] width 1568 height 55
